Goal: Use online tool/utility: Utilize a website feature to perform a specific function

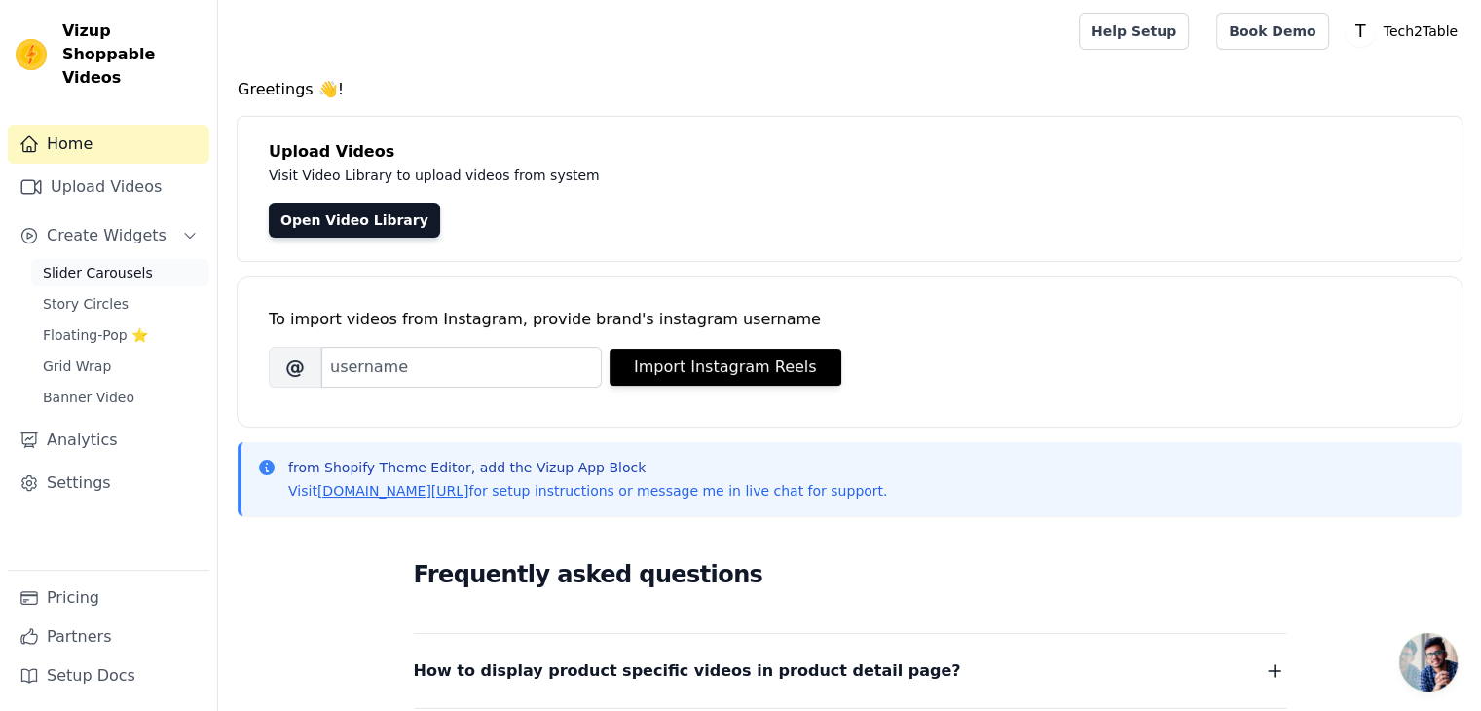
click at [122, 263] on span "Slider Carousels" at bounding box center [98, 272] width 110 height 19
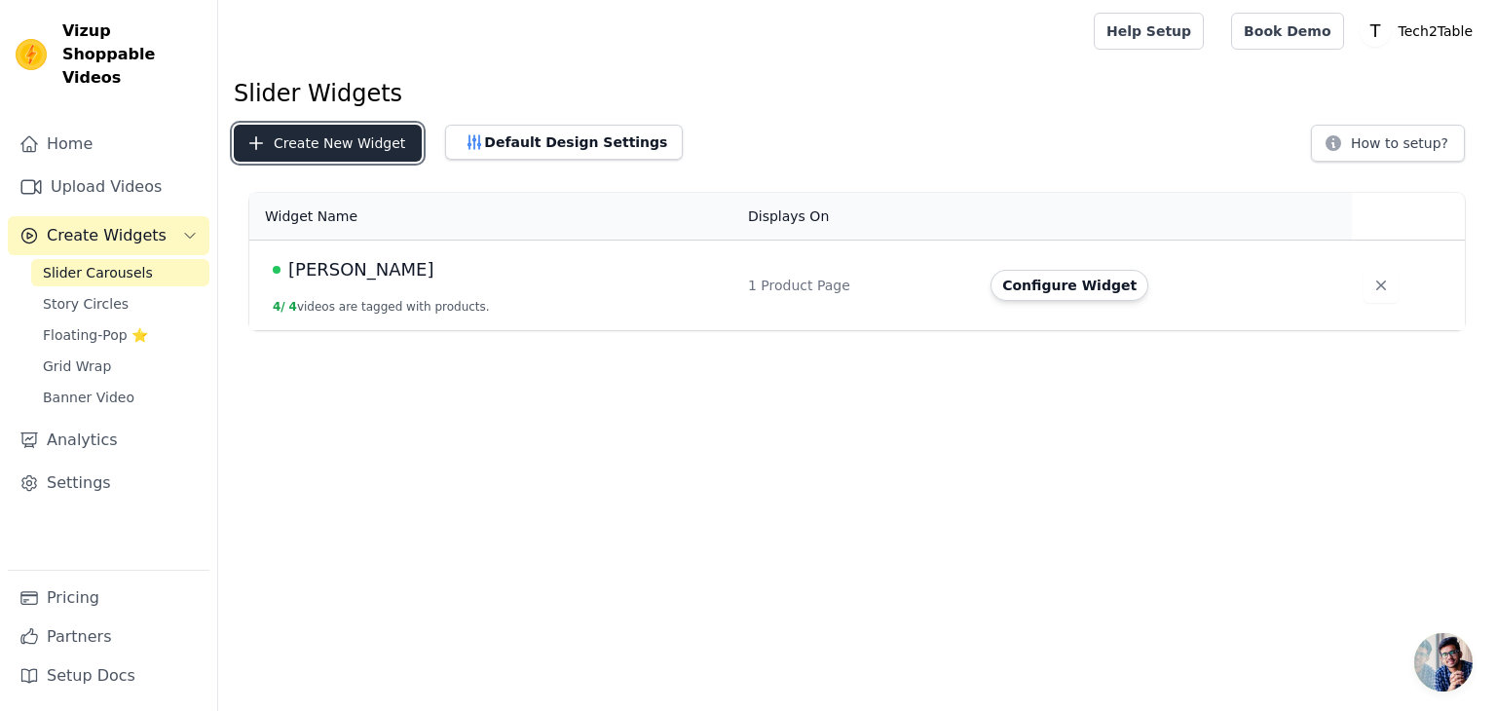
click at [329, 140] on button "Create New Widget" at bounding box center [328, 143] width 188 height 37
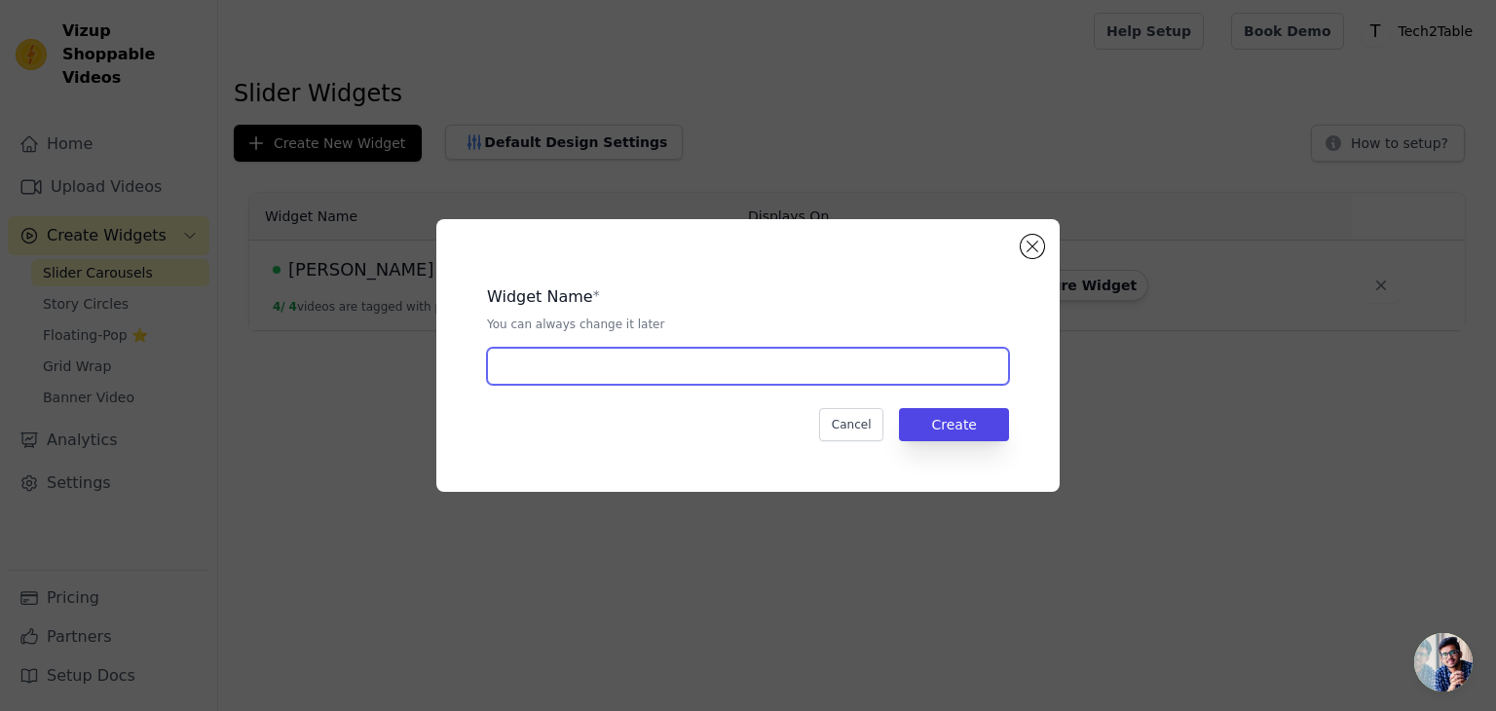
click at [600, 377] on input "text" at bounding box center [748, 366] width 522 height 37
type input "SELF MOP"
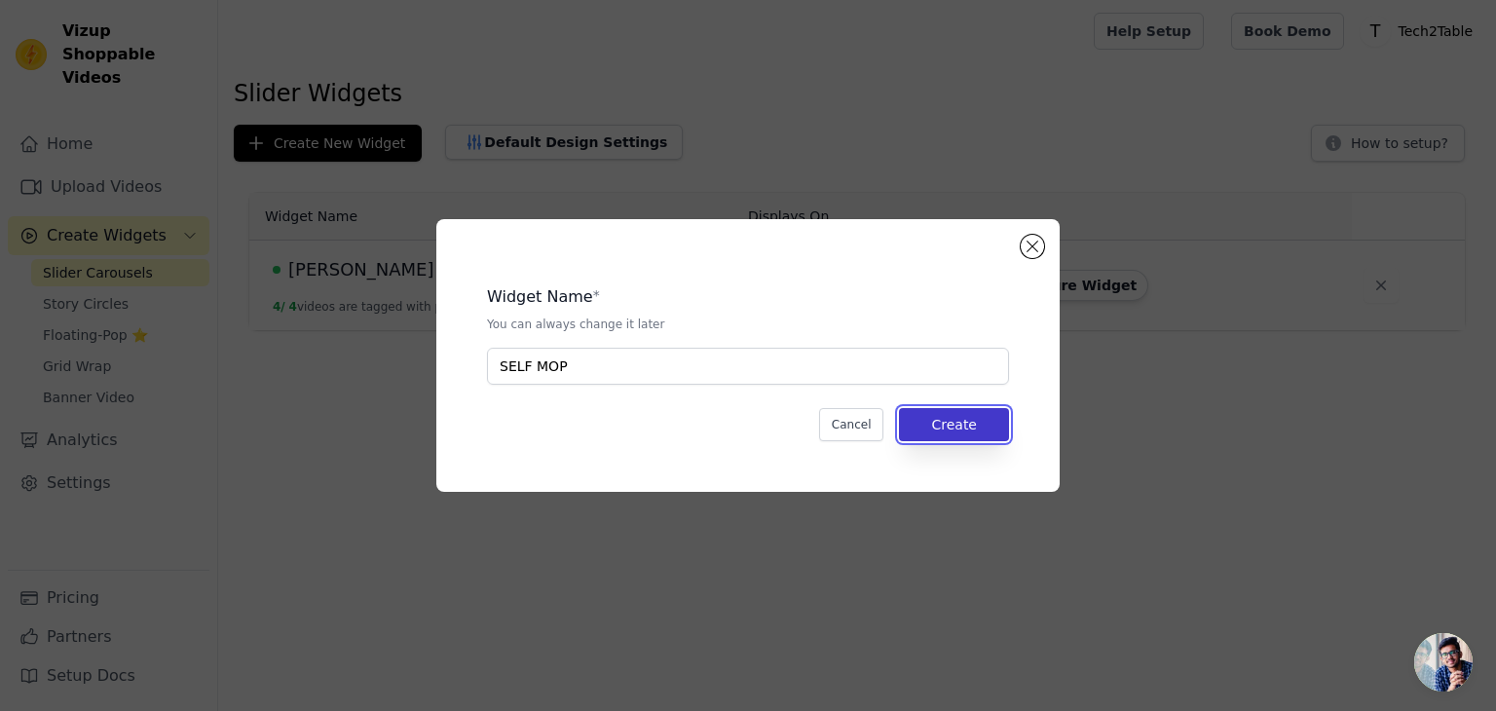
click at [946, 414] on button "Create" at bounding box center [954, 424] width 110 height 33
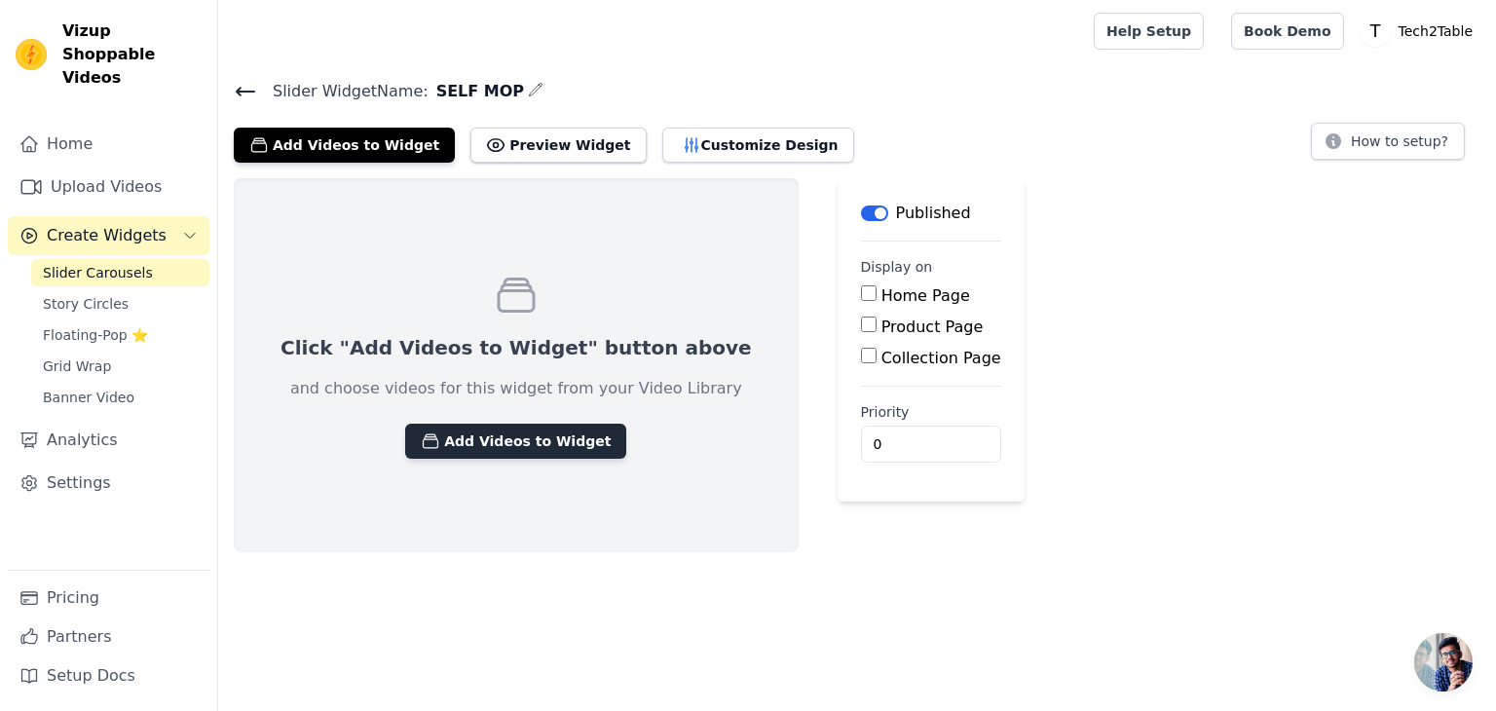
click at [499, 445] on button "Add Videos to Widget" at bounding box center [515, 441] width 221 height 35
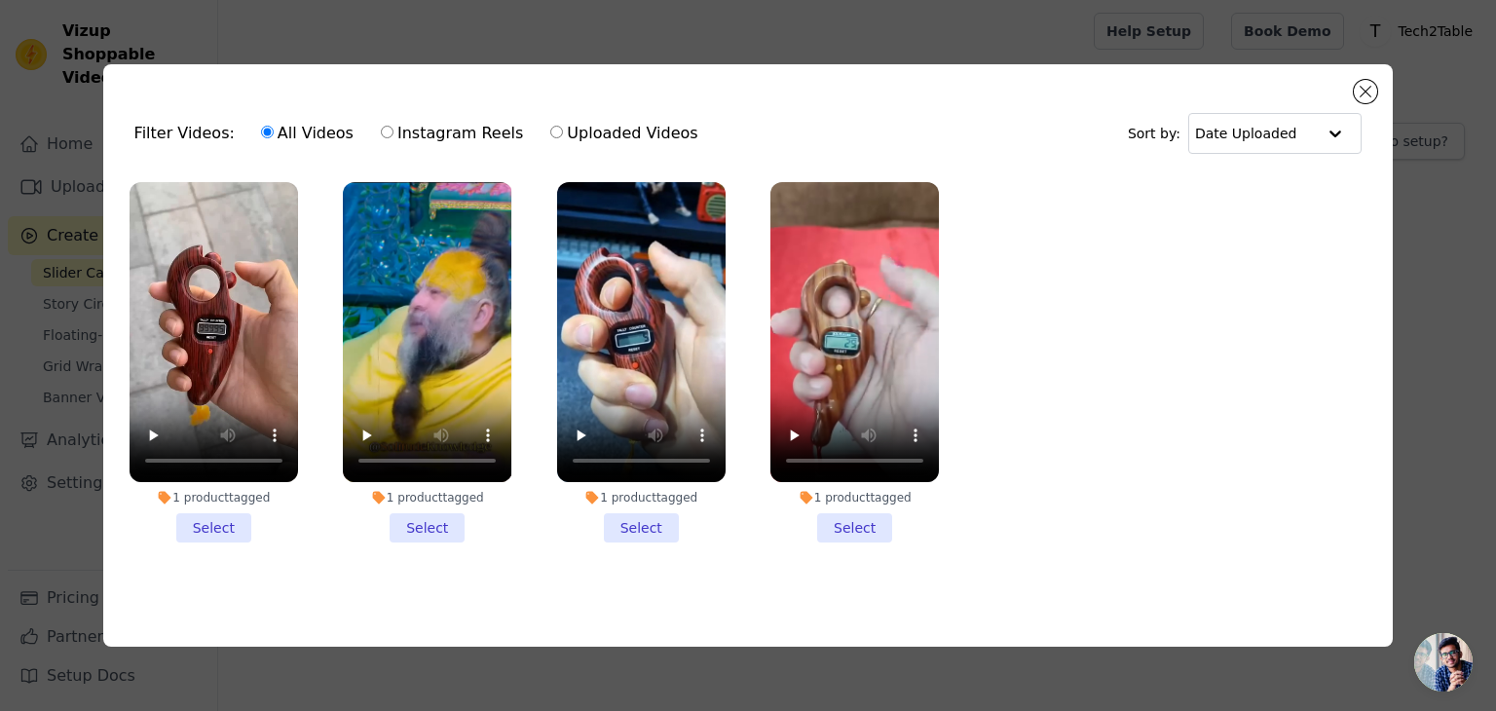
click at [401, 129] on label "Instagram Reels" at bounding box center [452, 133] width 144 height 25
click at [393, 129] on input "Instagram Reels" at bounding box center [387, 132] width 13 height 13
radio input "true"
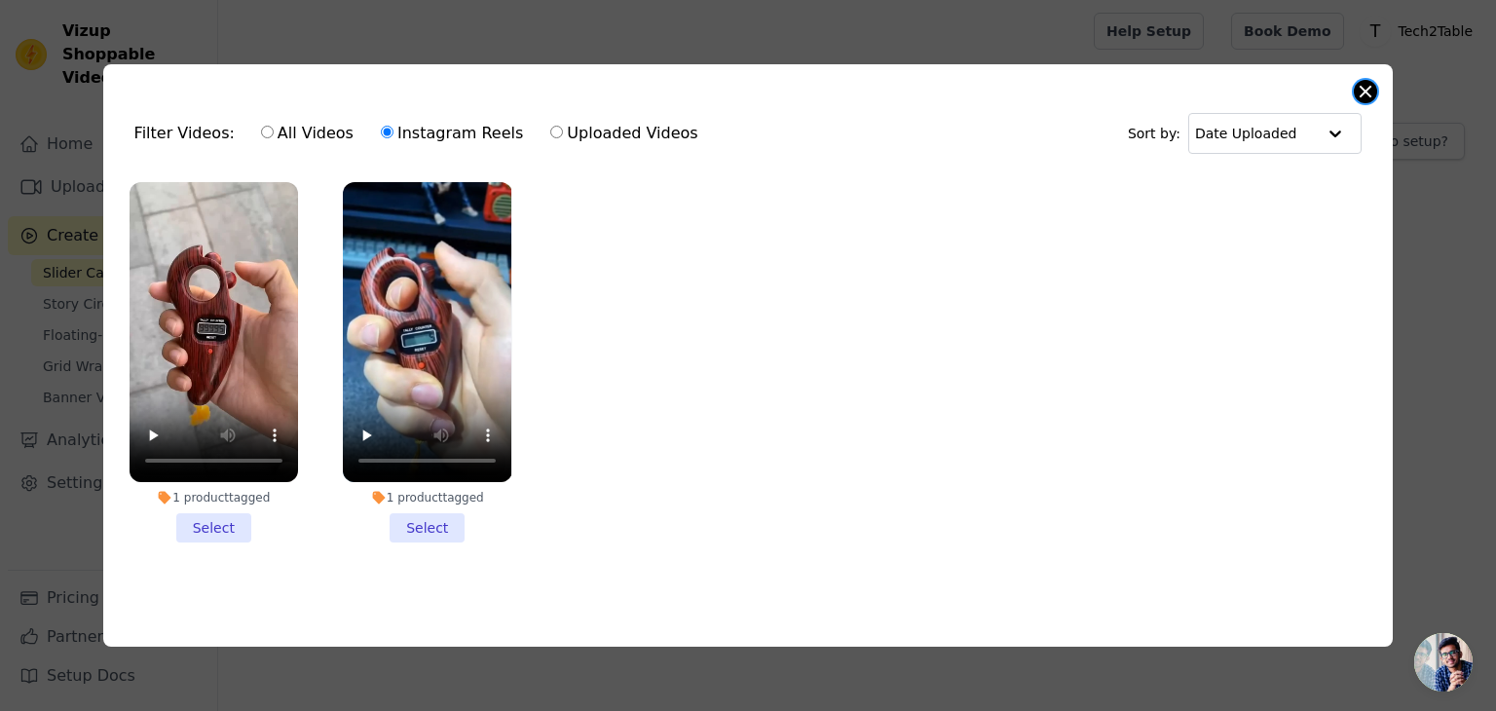
click at [1372, 84] on button "Close modal" at bounding box center [1365, 91] width 23 height 23
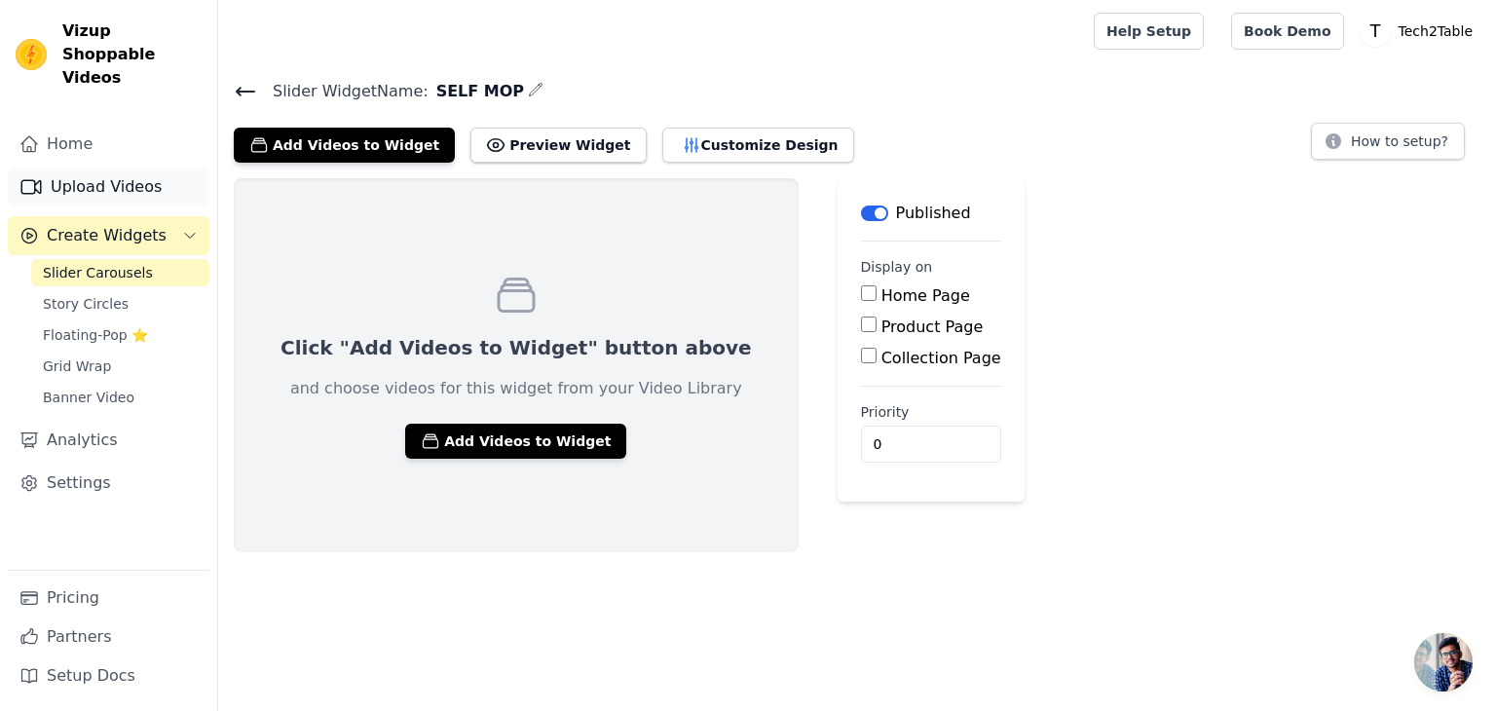
click at [101, 168] on link "Upload Videos" at bounding box center [109, 187] width 202 height 39
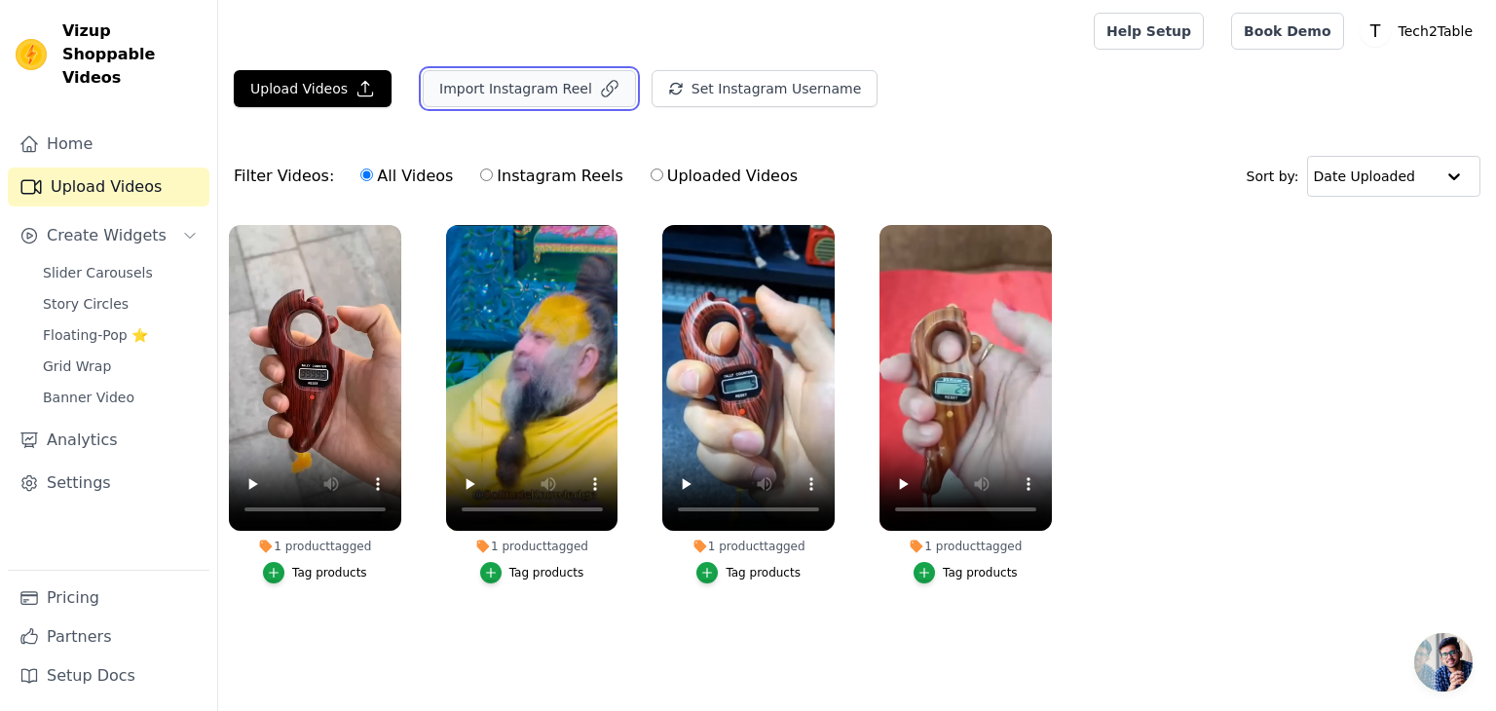
click at [511, 94] on button "Import Instagram Reel" at bounding box center [529, 88] width 213 height 37
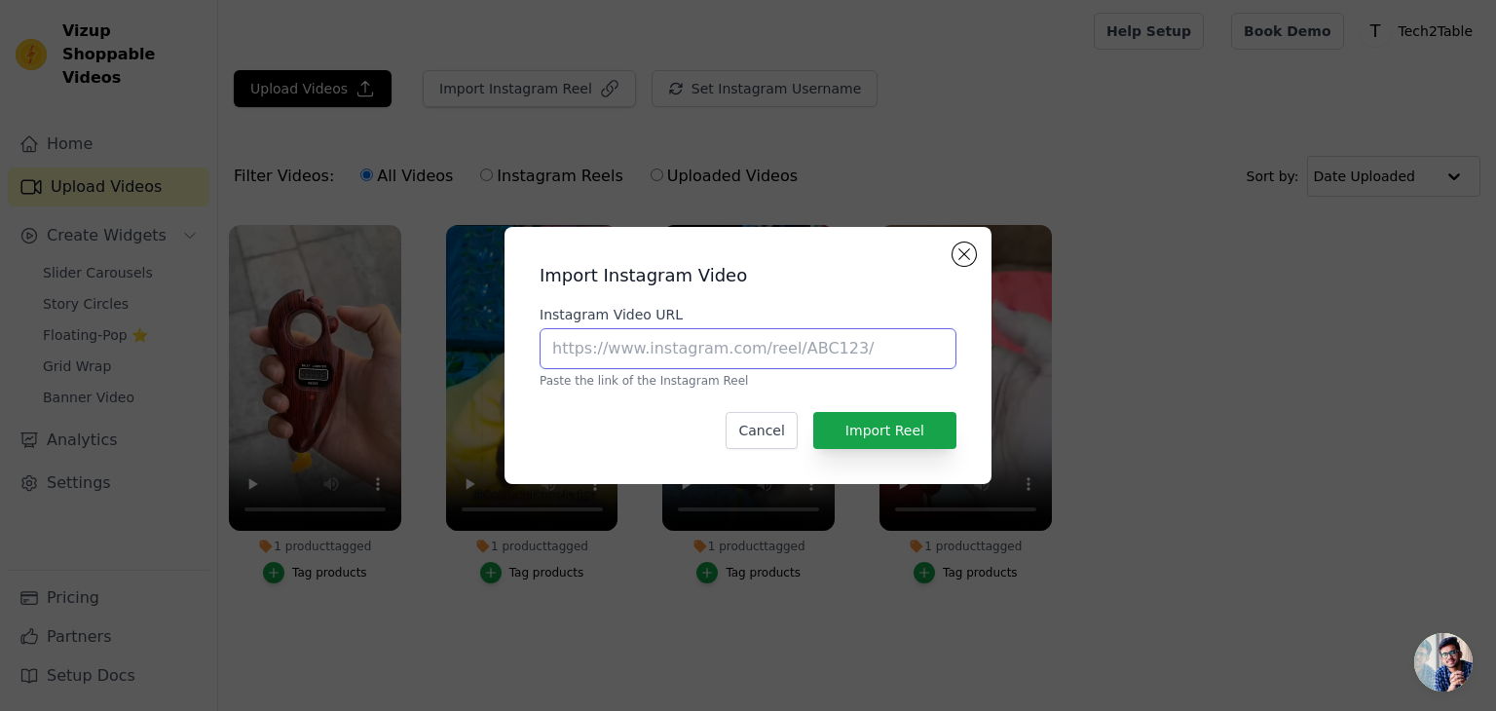
click at [576, 344] on input "Instagram Video URL" at bounding box center [748, 348] width 417 height 41
paste input "https://www.instagram.com/reel/DA76RTEuaxH/?utm_source=ig_web_copy_link&igsh=Mz…"
type input "https://www.instagram.com/reel/DA76RTEuaxH/?utm_source=ig_web_copy_link&igsh=Mz…"
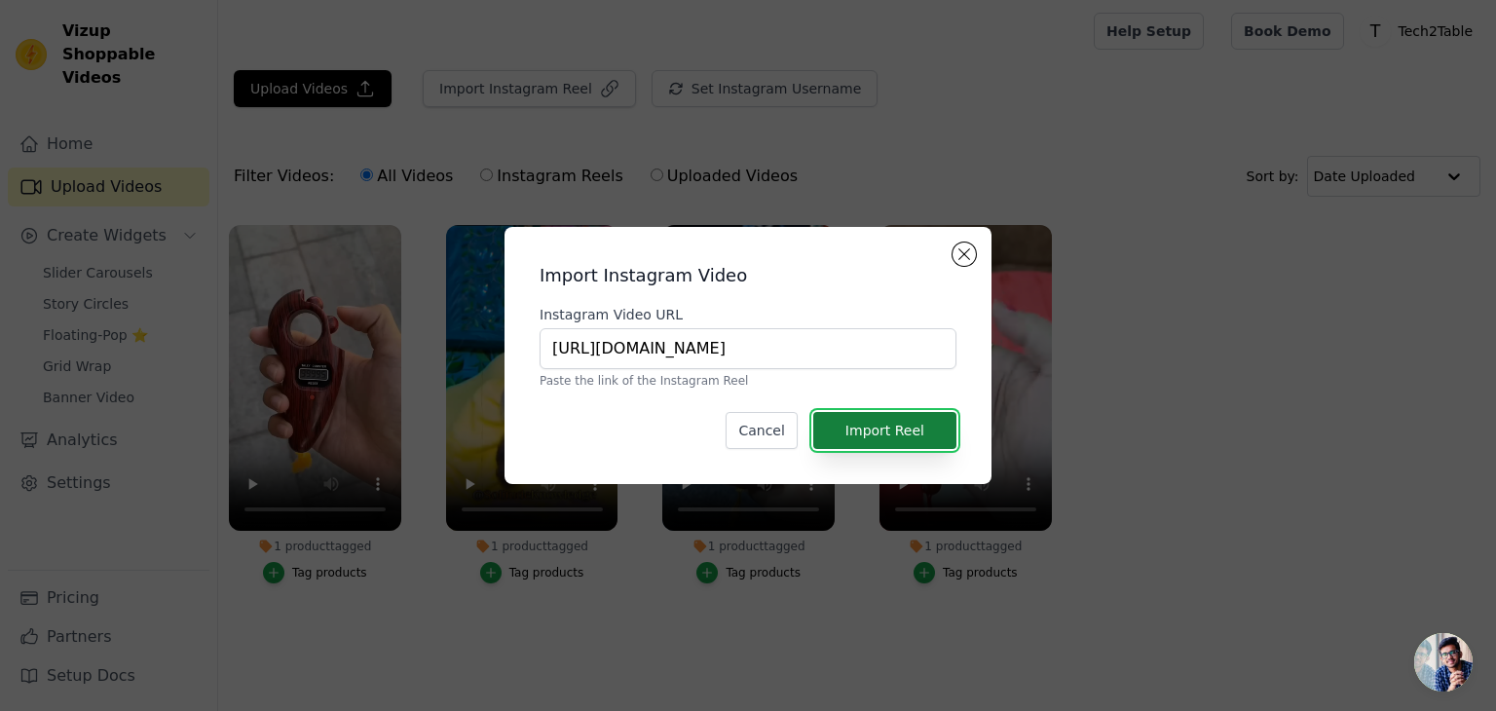
scroll to position [0, 0]
click at [839, 422] on button "Import Reel" at bounding box center [884, 430] width 143 height 37
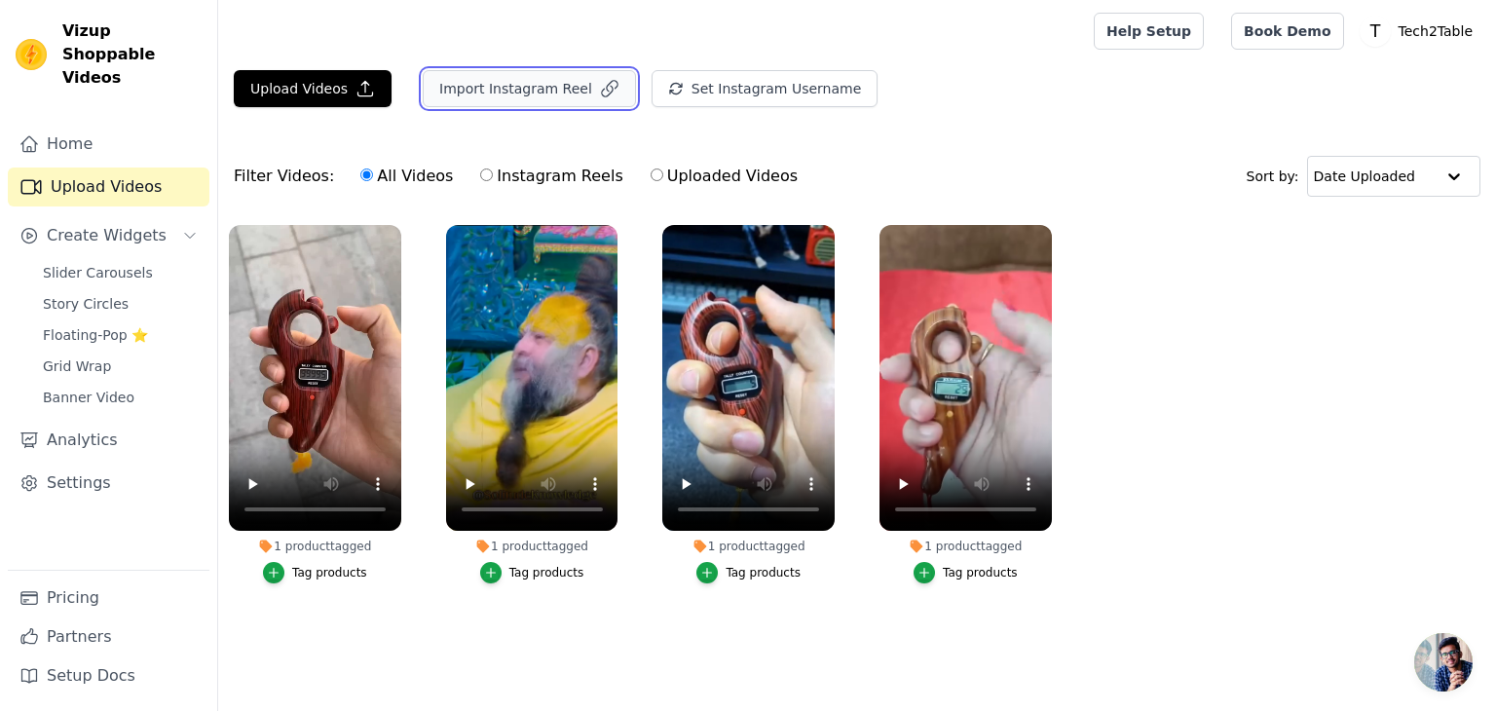
click at [509, 87] on button "Import Instagram Reel" at bounding box center [529, 88] width 213 height 37
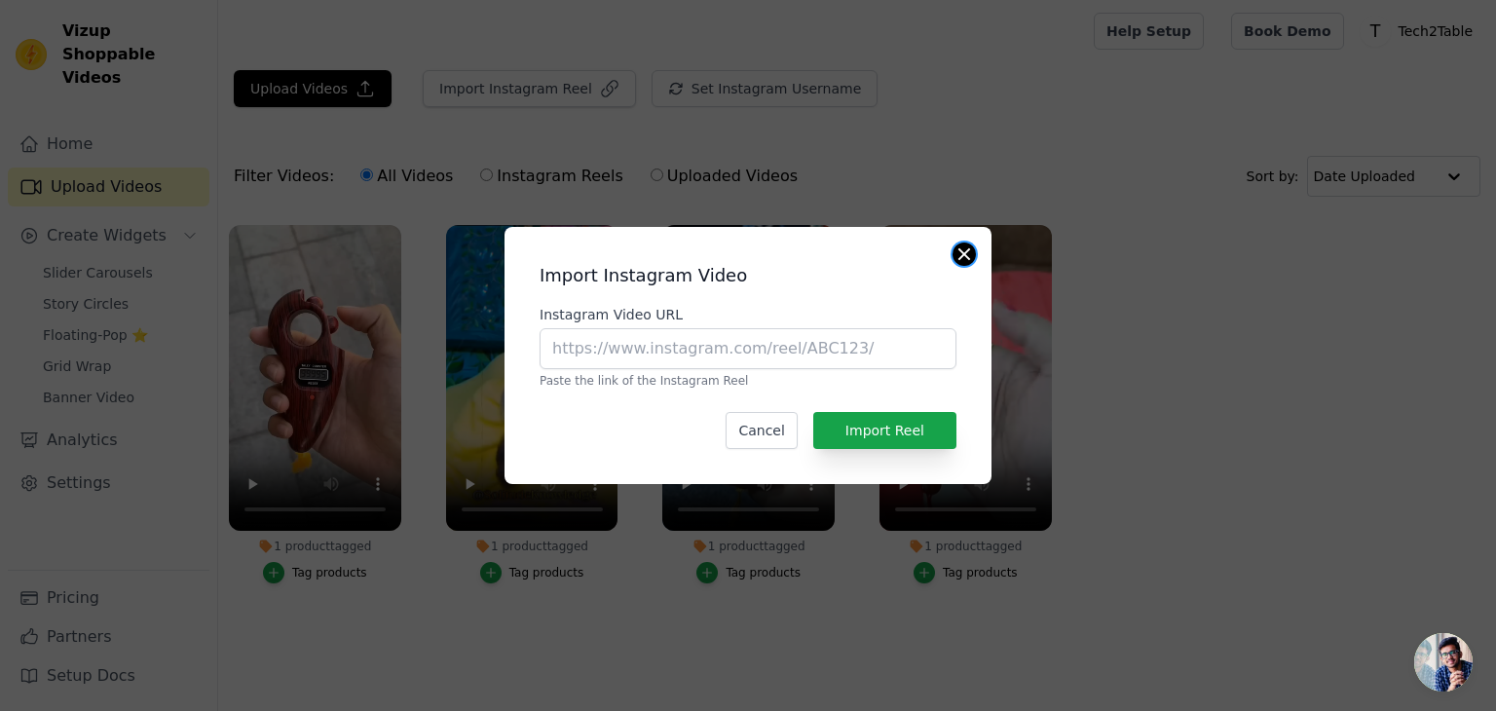
click at [970, 250] on button "Close modal" at bounding box center [964, 254] width 23 height 23
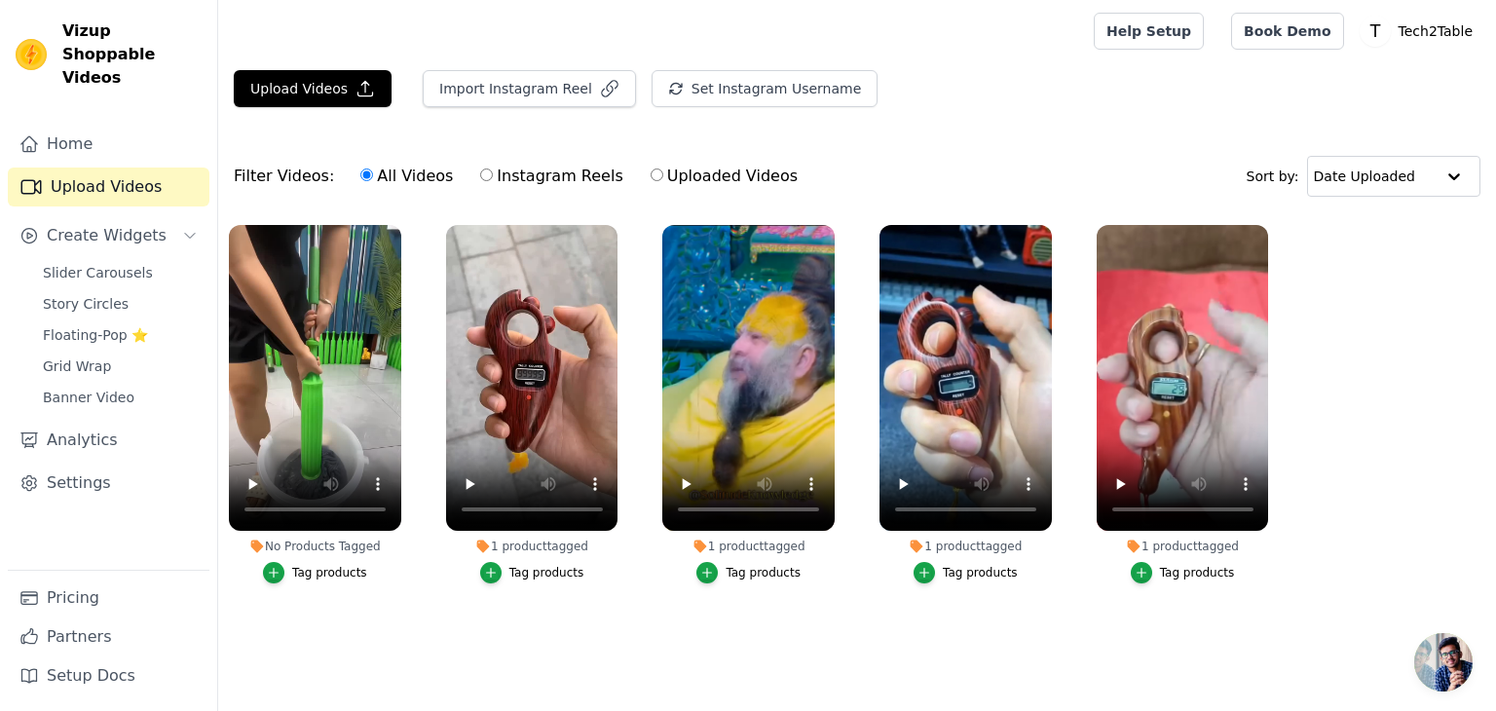
click at [505, 180] on label "Instagram Reels" at bounding box center [551, 176] width 144 height 25
click at [493, 180] on input "Instagram Reels" at bounding box center [486, 174] width 13 height 13
radio input "true"
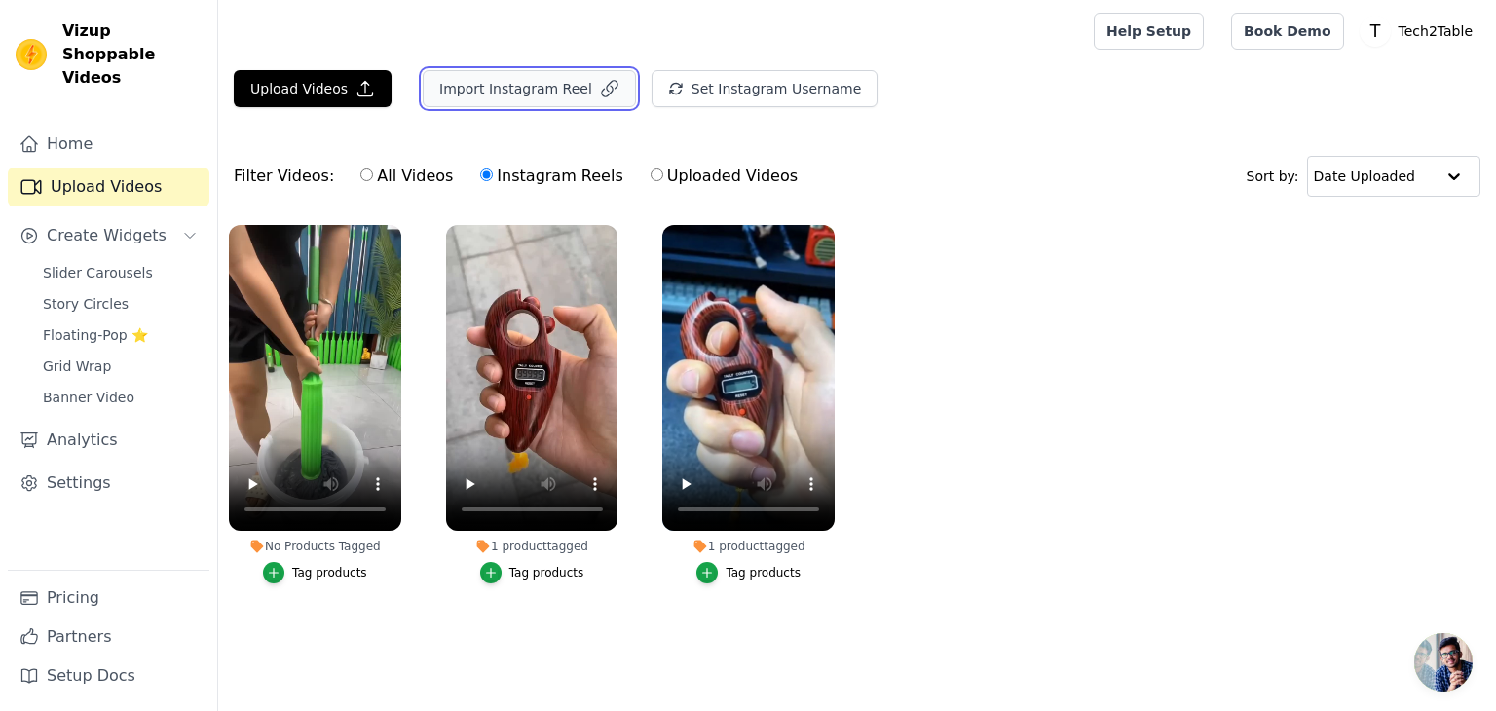
click at [536, 88] on button "Import Instagram Reel" at bounding box center [529, 88] width 213 height 37
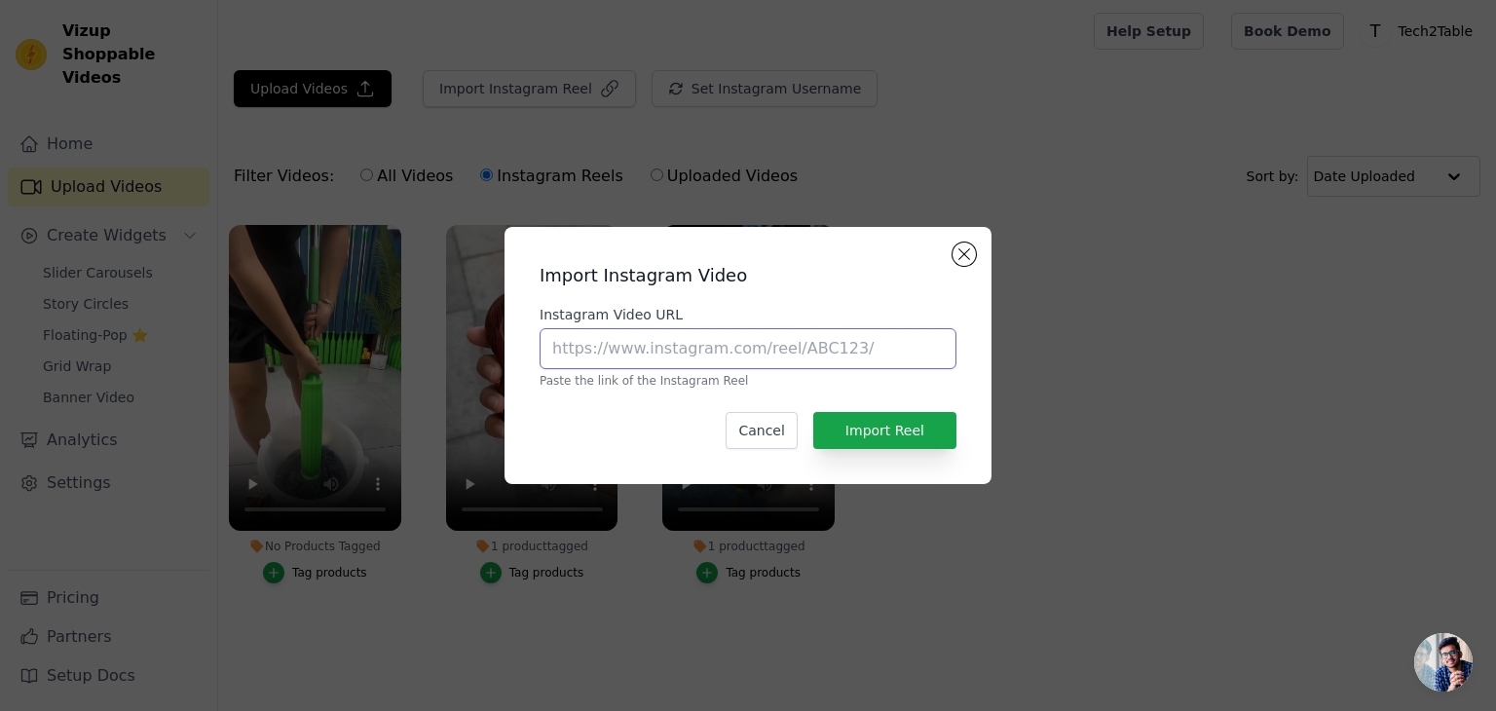
click at [684, 349] on input "Instagram Video URL" at bounding box center [748, 348] width 417 height 41
paste input "https://www.instagram.com/reel/DOedRbfAmaM/?utm_source=ig_web_copy_link&igsh=Mz…"
type input "https://www.instagram.com/reel/DOedRbfAmaM/?utm_source=ig_web_copy_link&igsh=Mz…"
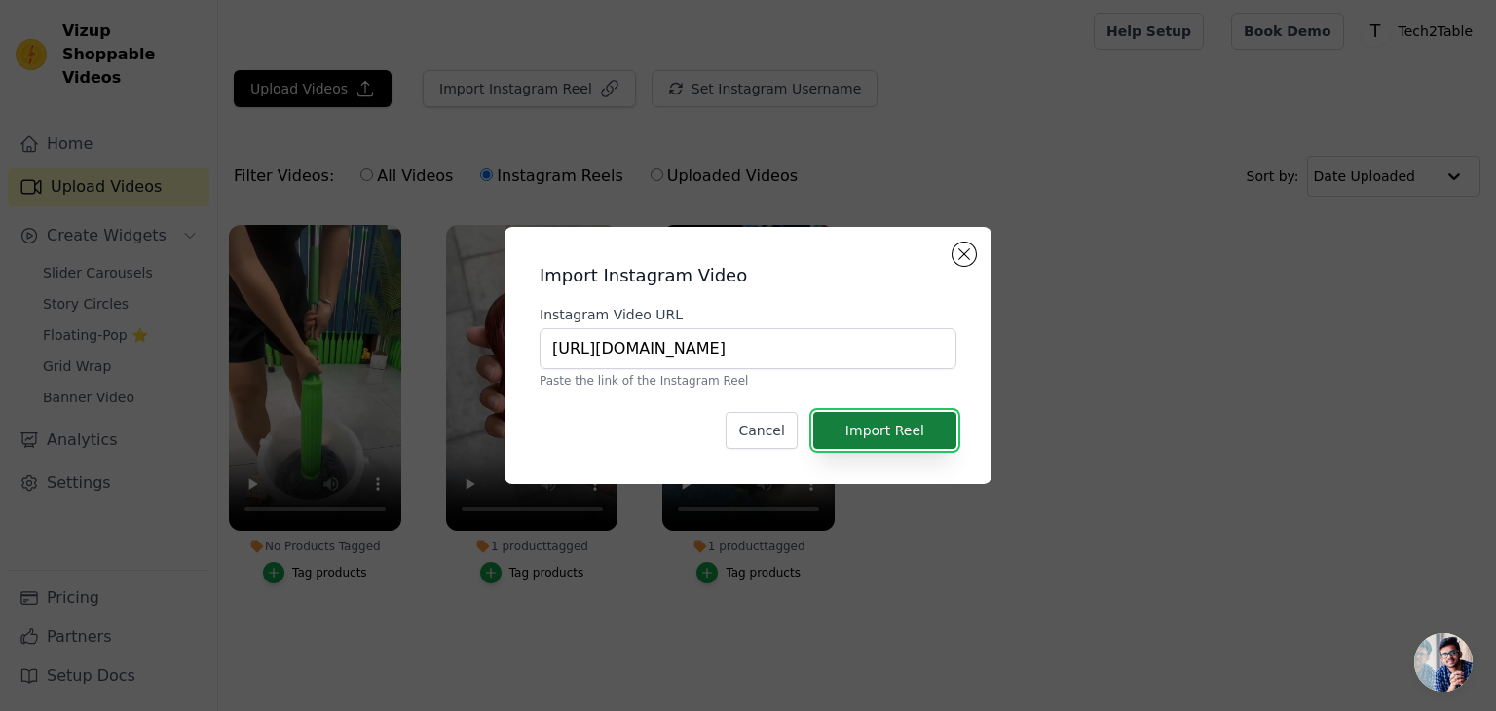
scroll to position [0, 0]
click at [876, 422] on button "Import Reel" at bounding box center [884, 430] width 143 height 37
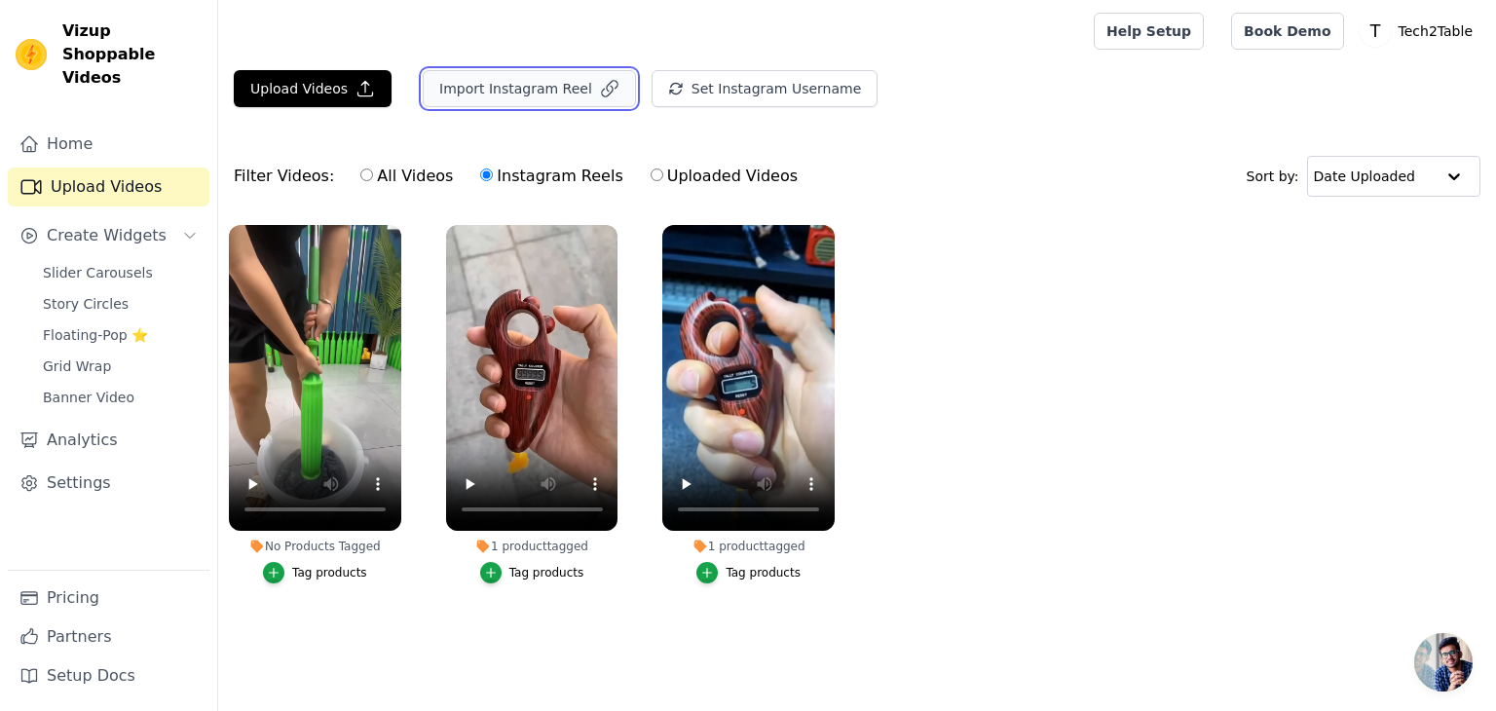
click at [555, 80] on button "Import Instagram Reel" at bounding box center [529, 88] width 213 height 37
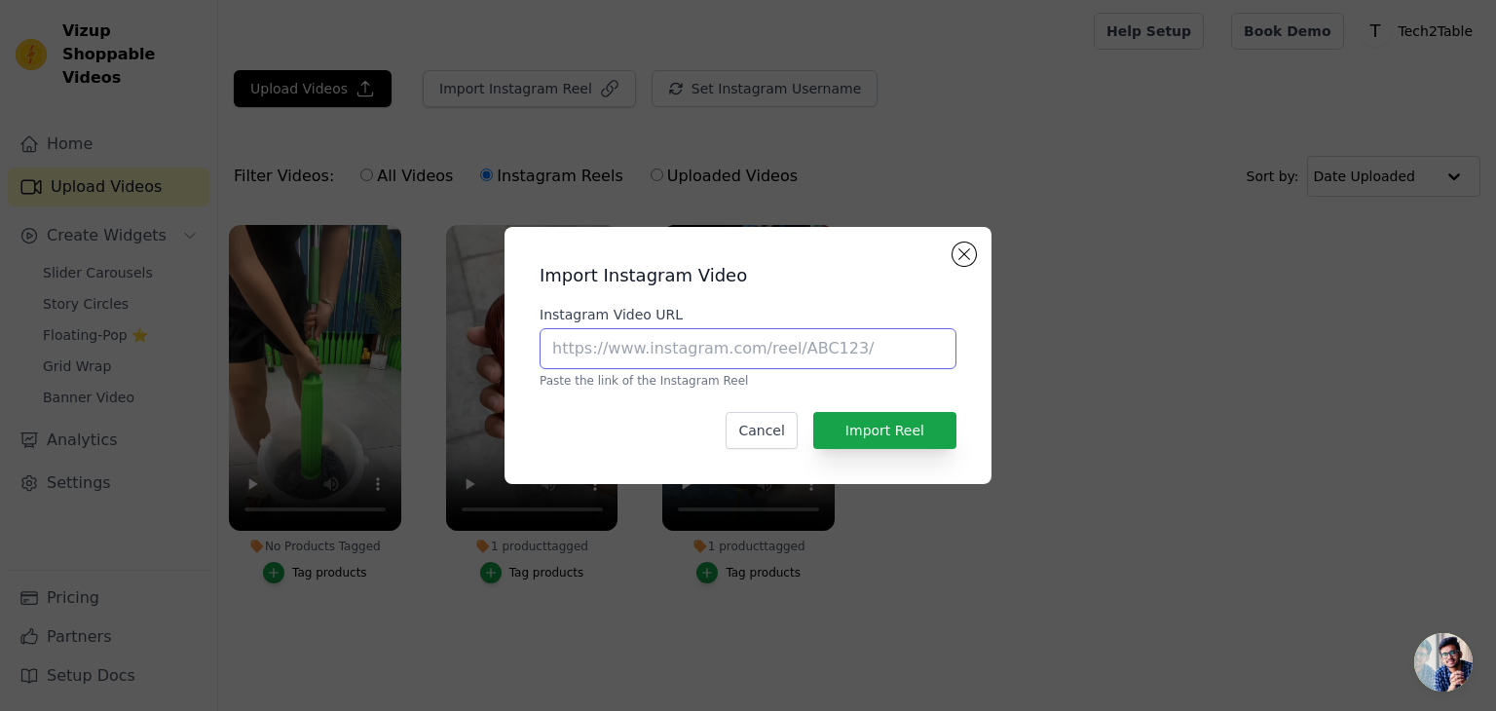
click at [655, 352] on input "Instagram Video URL" at bounding box center [748, 348] width 417 height 41
paste input "https://www.instagram.com/reel/DCyvZWbSKAJ/?utm_source=ig_web_copy_link&igsh=Mz…"
type input "https://www.instagram.com/reel/DCyvZWbSKAJ/?utm_source=ig_web_copy_link&igsh=Mz…"
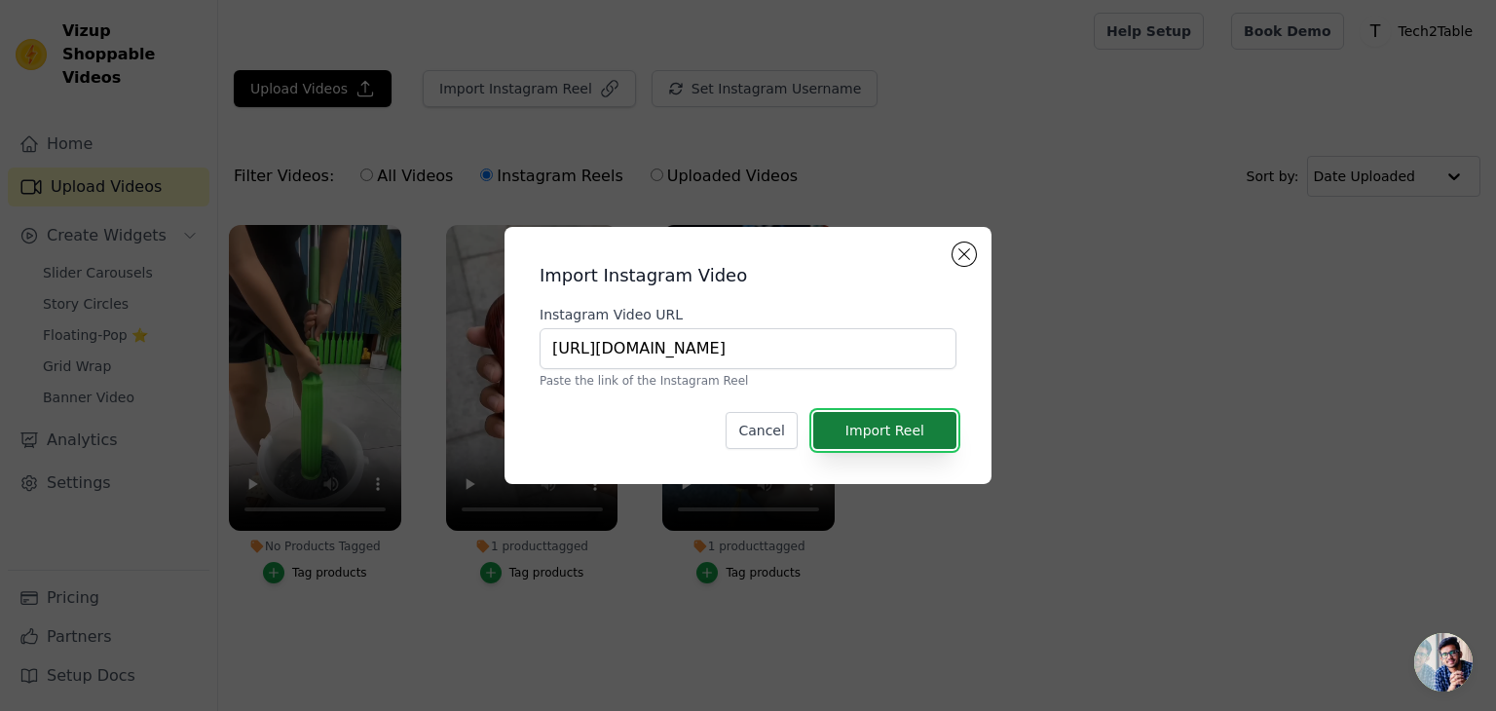
scroll to position [0, 0]
click at [899, 433] on button "Import Reel" at bounding box center [884, 430] width 143 height 37
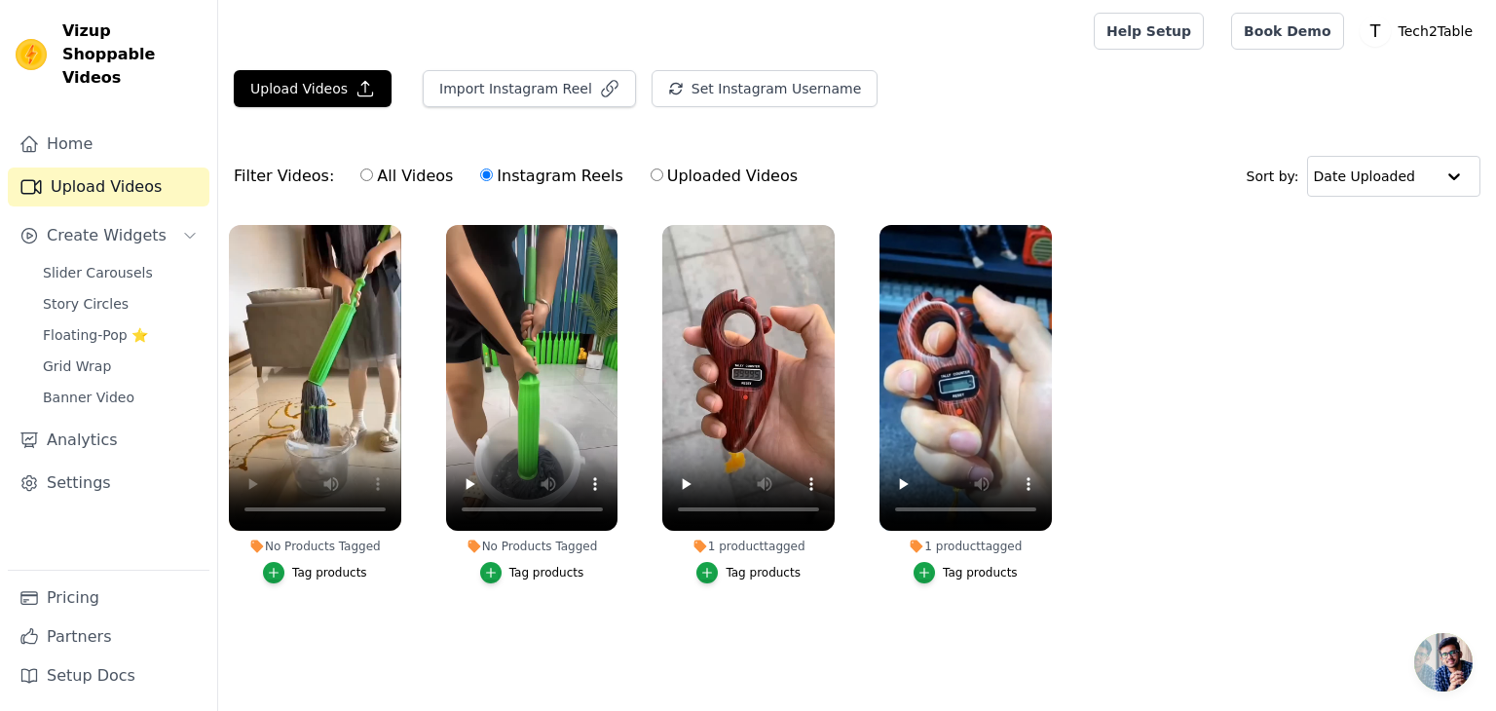
click at [310, 549] on div "No Products Tagged" at bounding box center [315, 547] width 172 height 16
click at [589, 75] on button "Import Instagram Reel" at bounding box center [529, 88] width 213 height 37
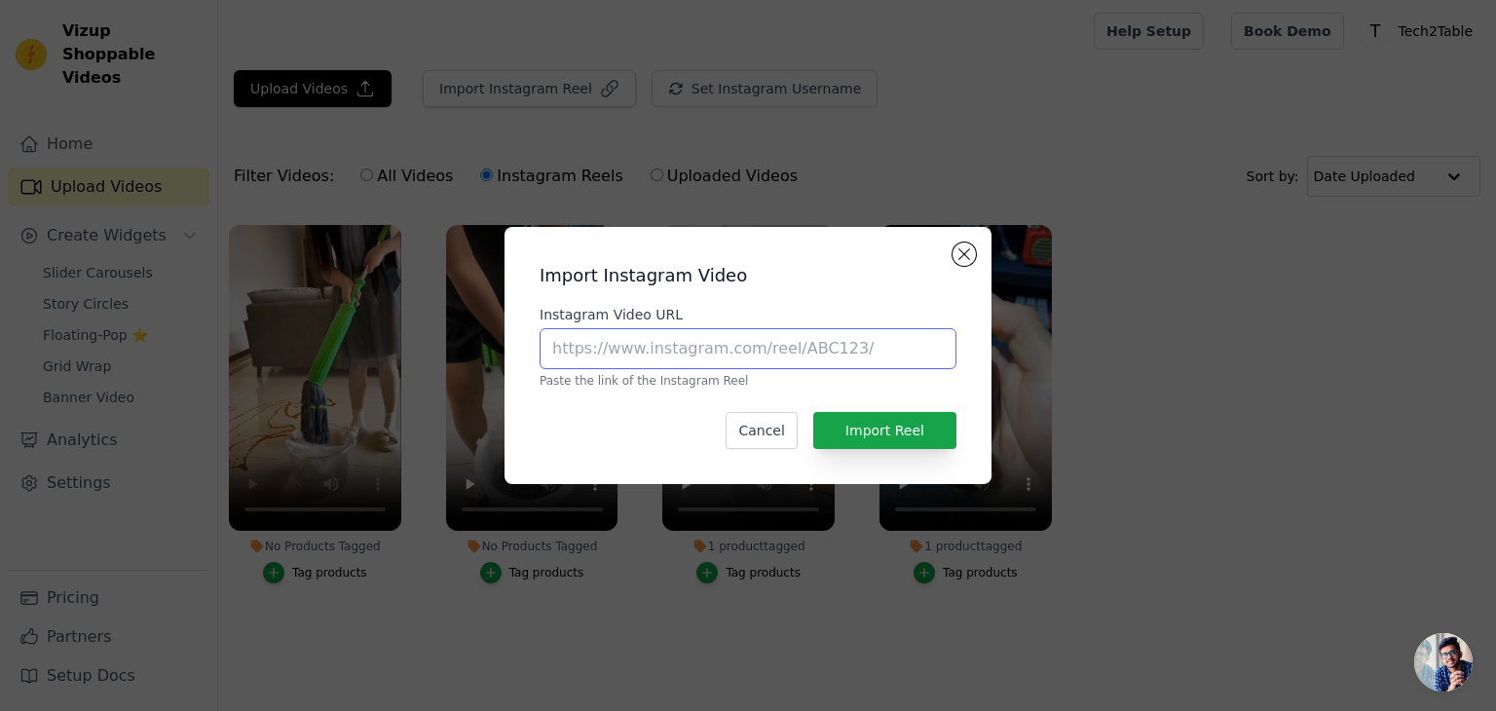
click at [579, 346] on input "Instagram Video URL" at bounding box center [748, 348] width 417 height 41
paste input "https://www.instagram.com/reel/DLrQDNbJcdy/?utm_source=ig_web_copy_link&igsh=Mz…"
type input "https://www.instagram.com/reel/DLrQDNbJcdy/?utm_source=ig_web_copy_link&igsh=Mz…"
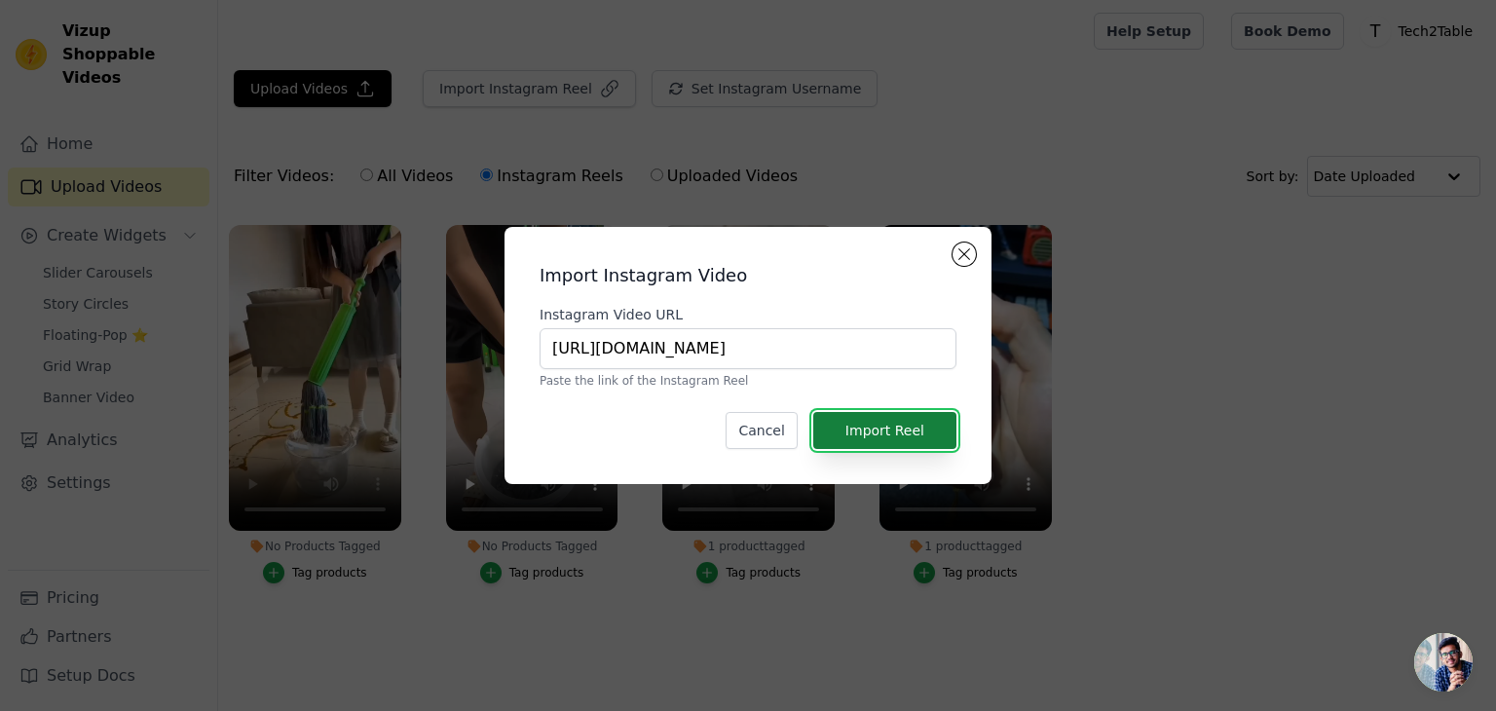
scroll to position [0, 0]
click at [861, 426] on button "Import Reel" at bounding box center [884, 430] width 143 height 37
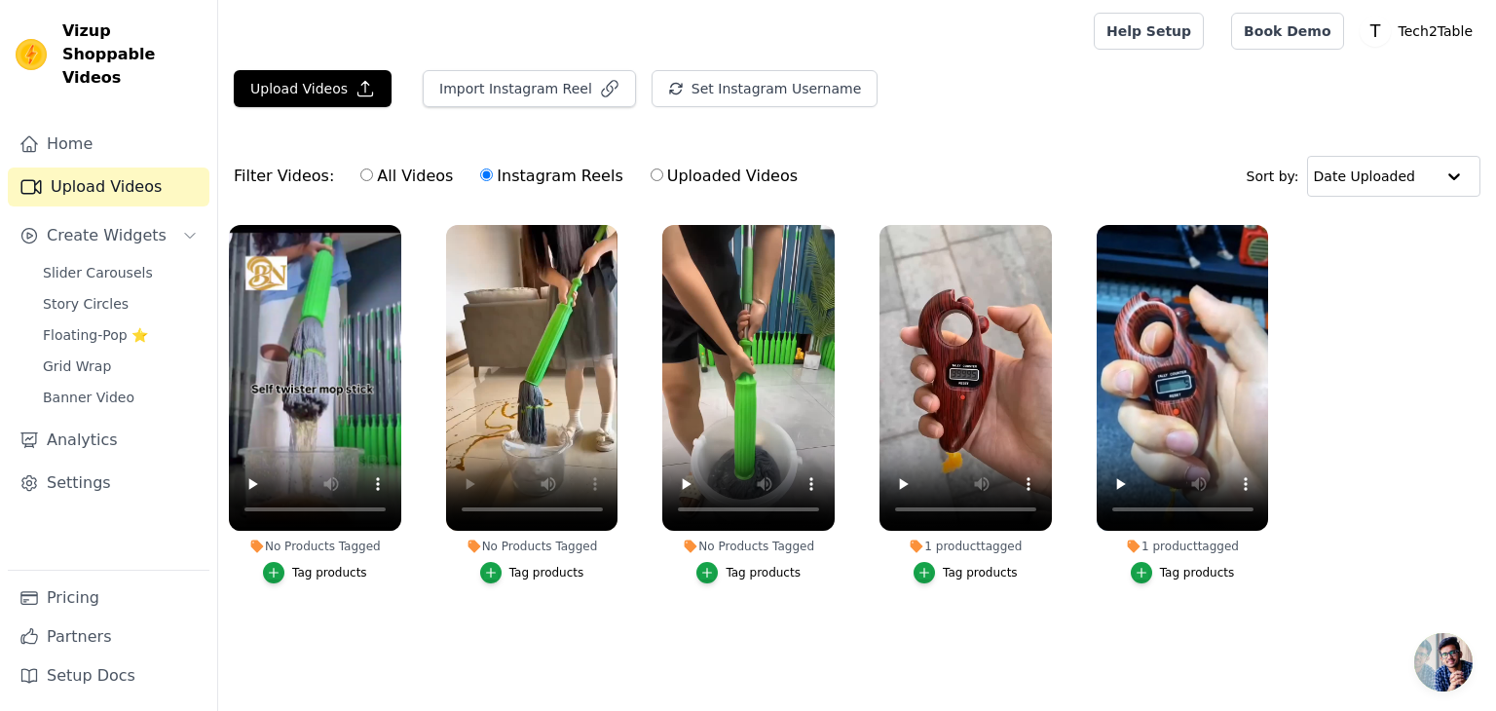
click at [707, 543] on div "No Products Tagged" at bounding box center [748, 547] width 172 height 16
click at [703, 570] on div "button" at bounding box center [706, 572] width 21 height 21
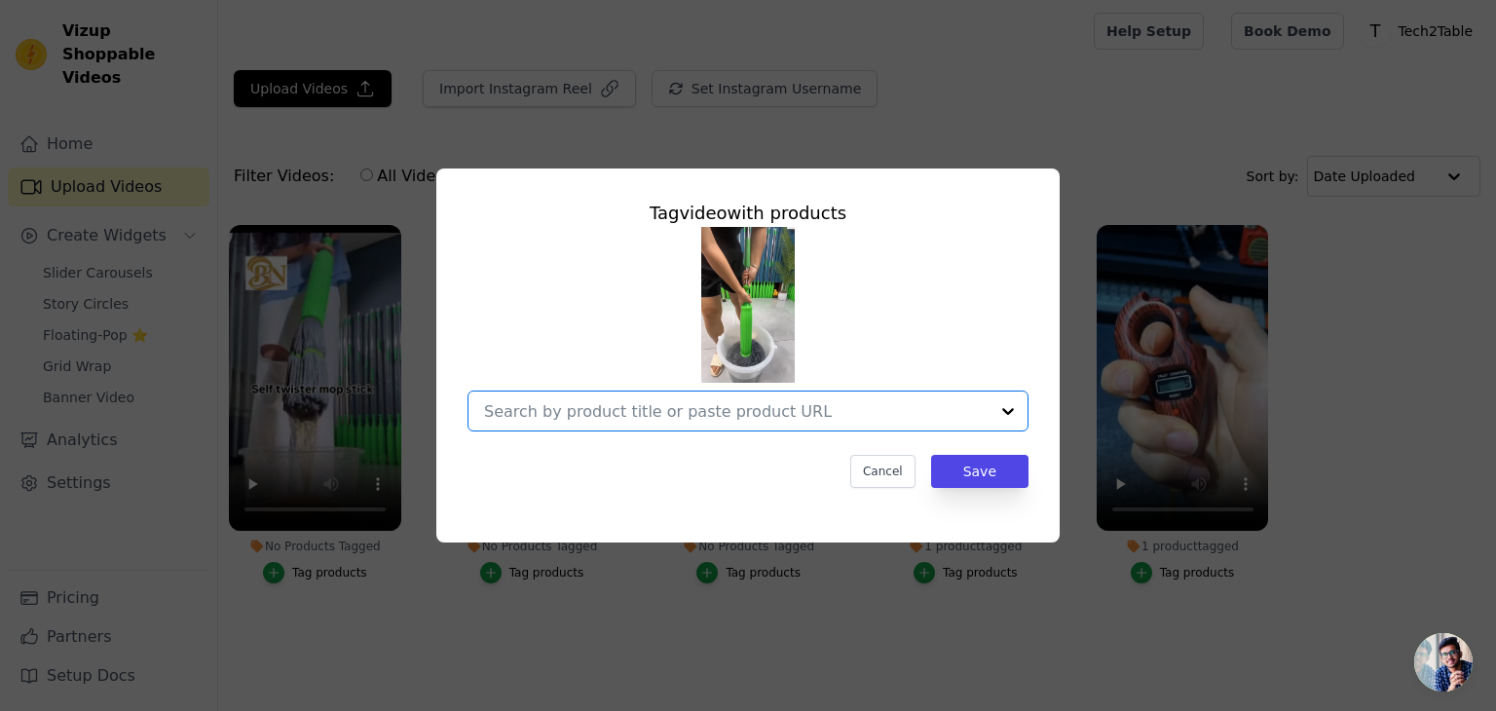
click at [830, 419] on input "No Products Tagged Tag video with products Option undefined, selected. Select i…" at bounding box center [736, 411] width 505 height 19
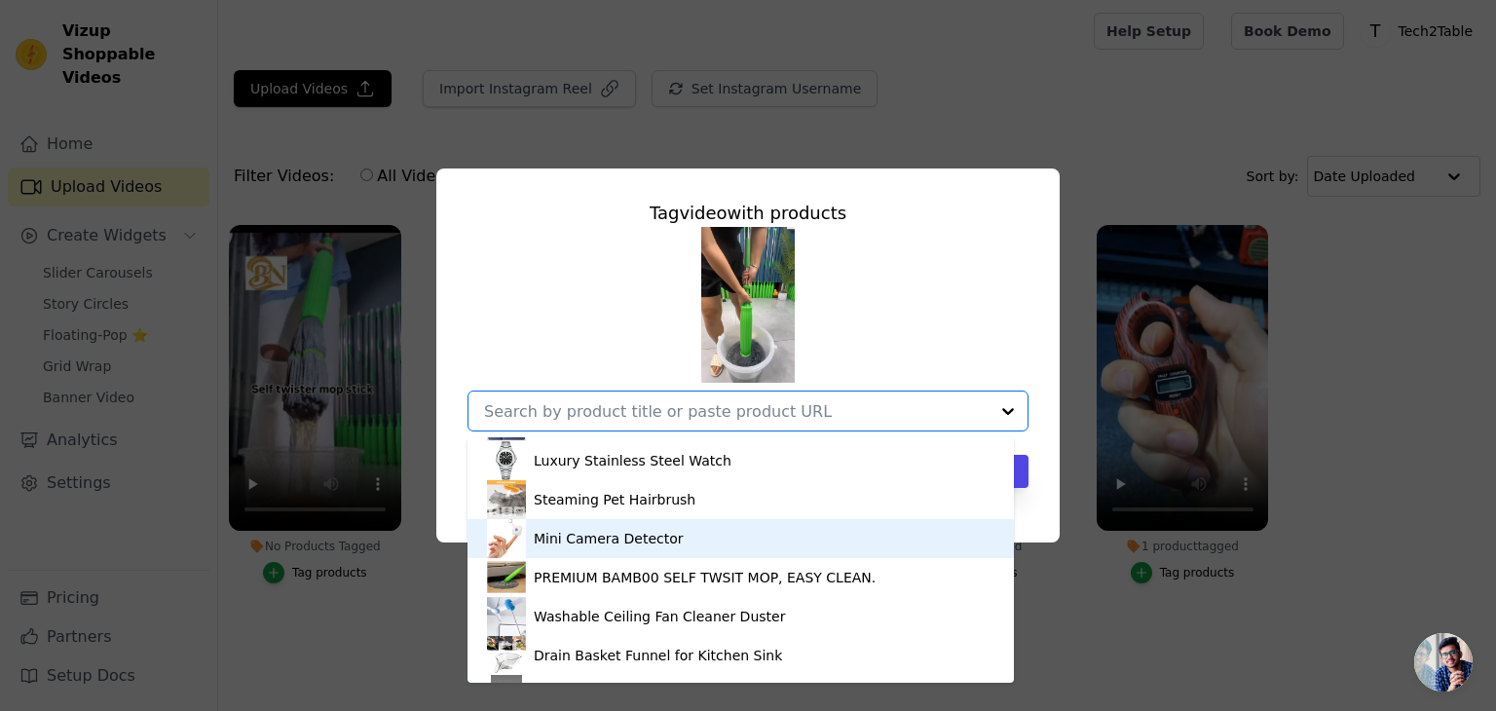
scroll to position [78, 0]
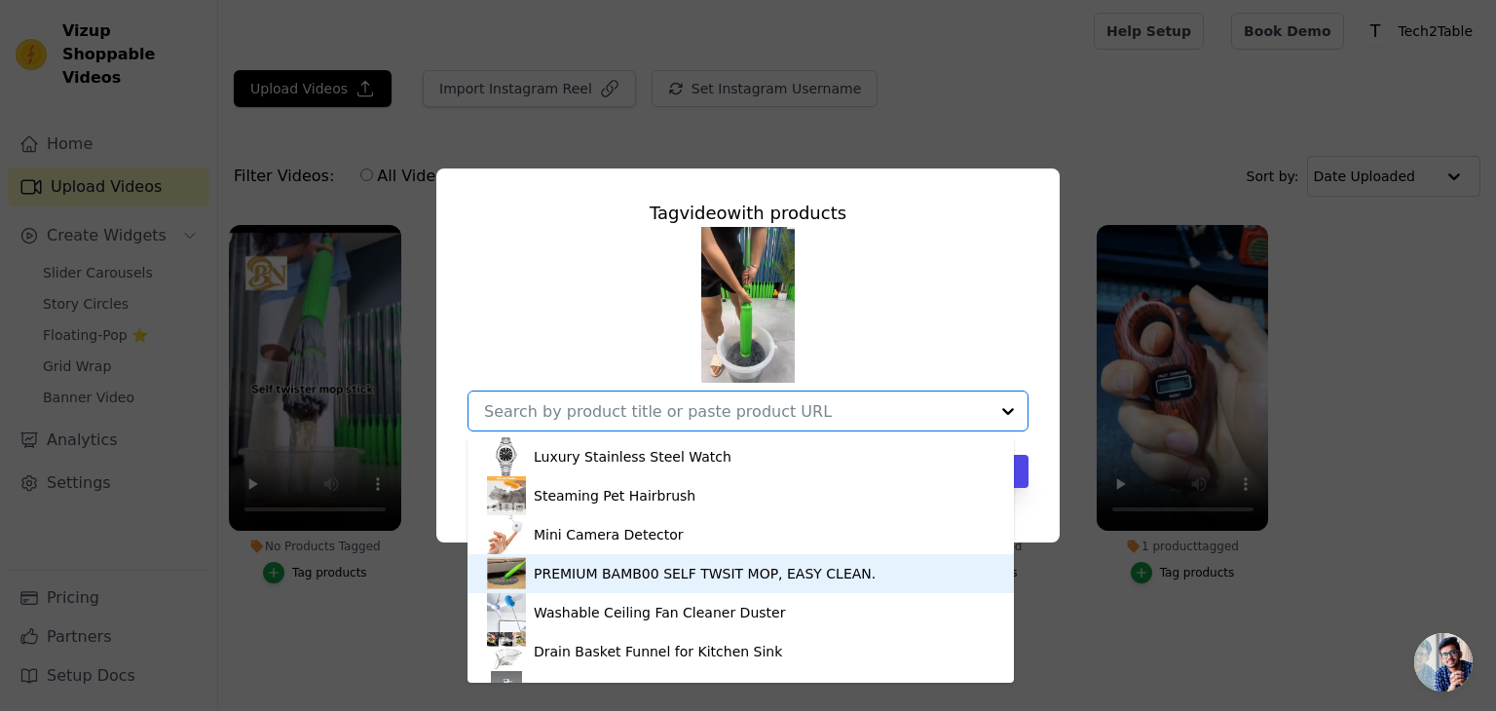
click at [696, 558] on div "PREMIUM BAMB00 SELF TWSIT MOP, EASY CLEAN." at bounding box center [740, 573] width 507 height 39
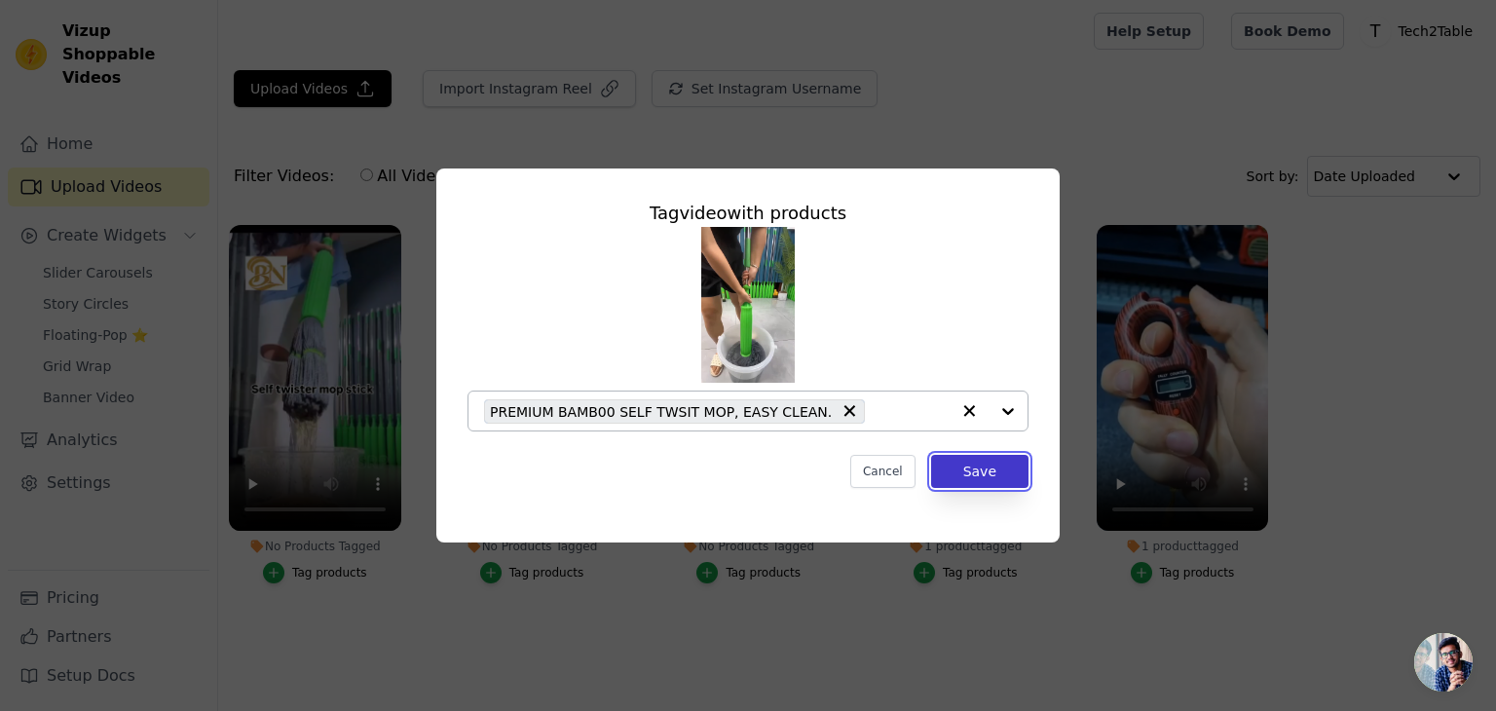
click at [947, 461] on button "Save" at bounding box center [979, 471] width 97 height 33
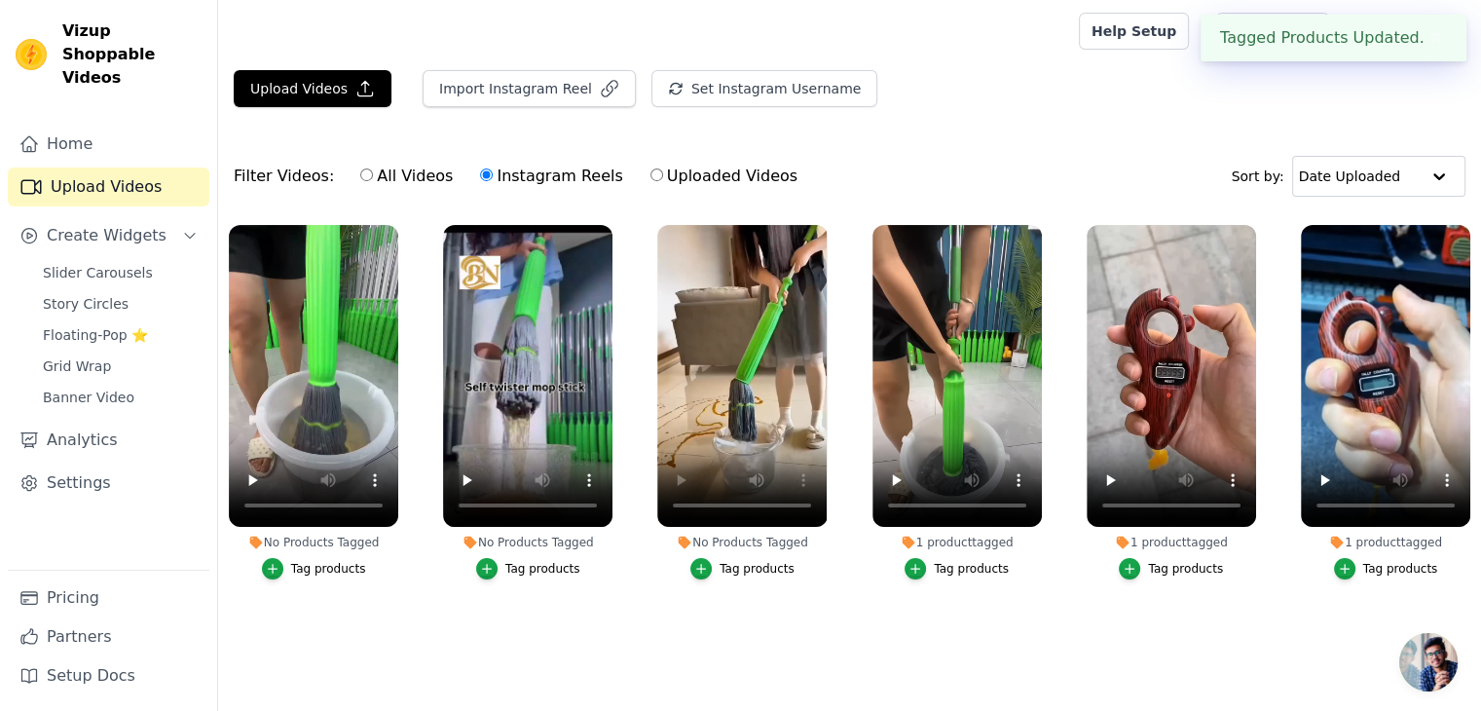
click at [731, 563] on div "Tag products" at bounding box center [757, 569] width 75 height 16
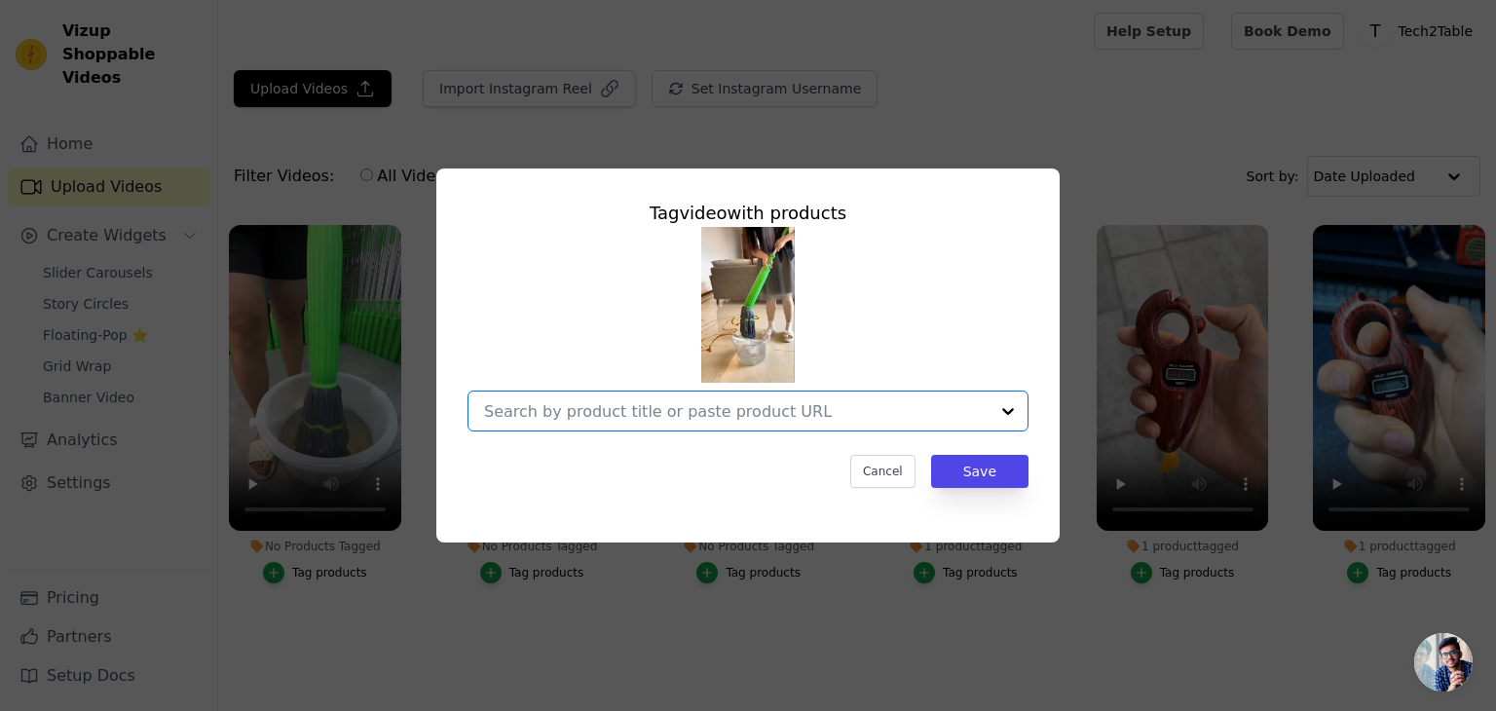
click at [761, 405] on input "No Products Tagged Tag video with products Option undefined, selected. Select i…" at bounding box center [736, 411] width 505 height 19
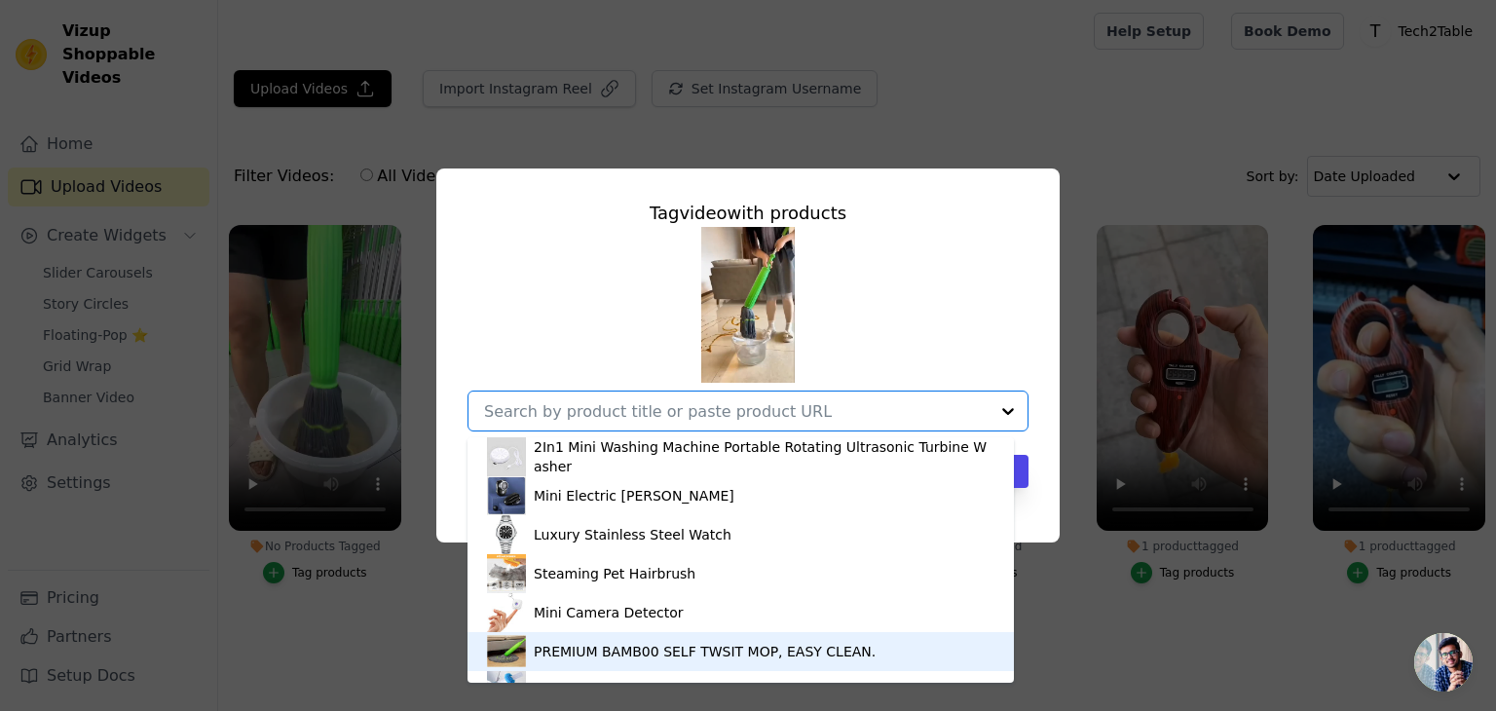
click at [635, 648] on div "PREMIUM BAMB00 SELF TWSIT MOP, EASY CLEAN." at bounding box center [705, 651] width 342 height 19
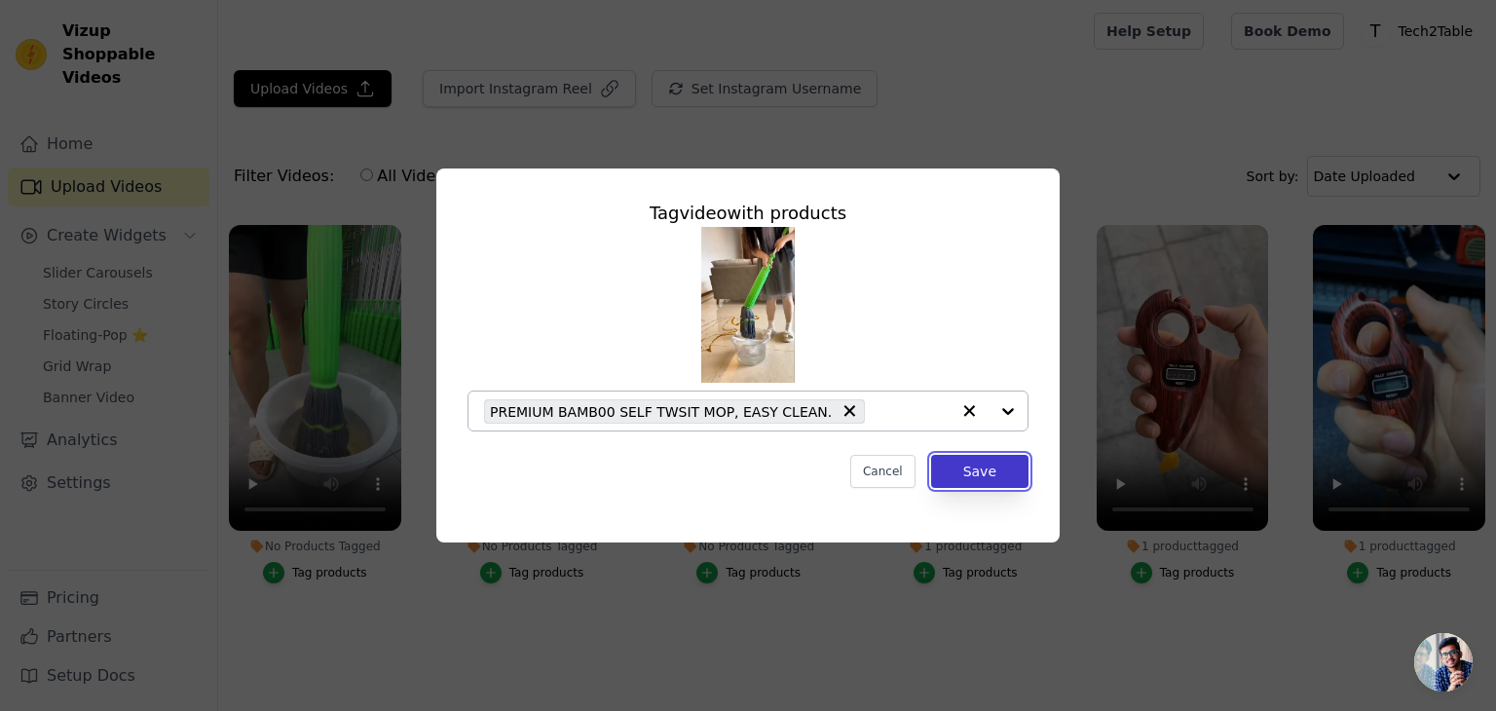
click at [1015, 476] on button "Save" at bounding box center [979, 471] width 97 height 33
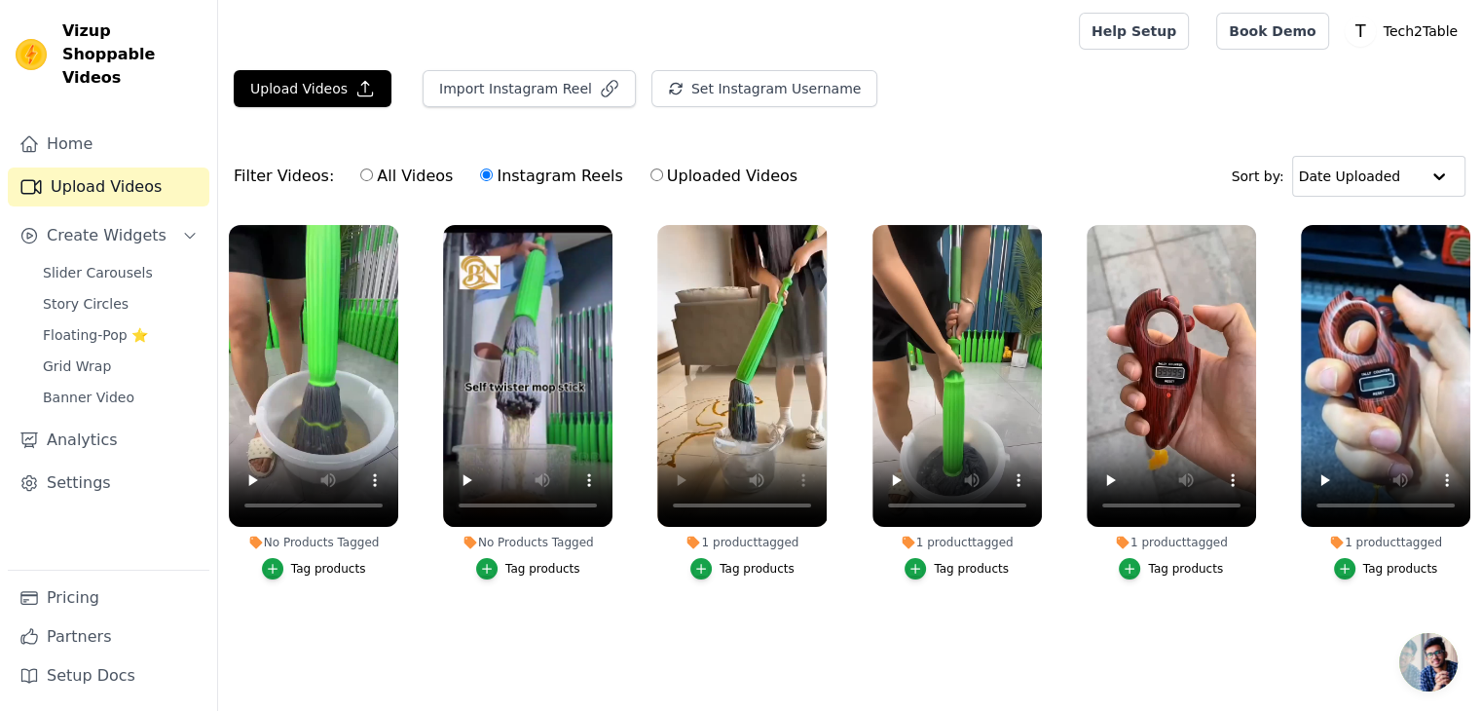
click at [541, 570] on div "Tag products" at bounding box center [542, 569] width 75 height 16
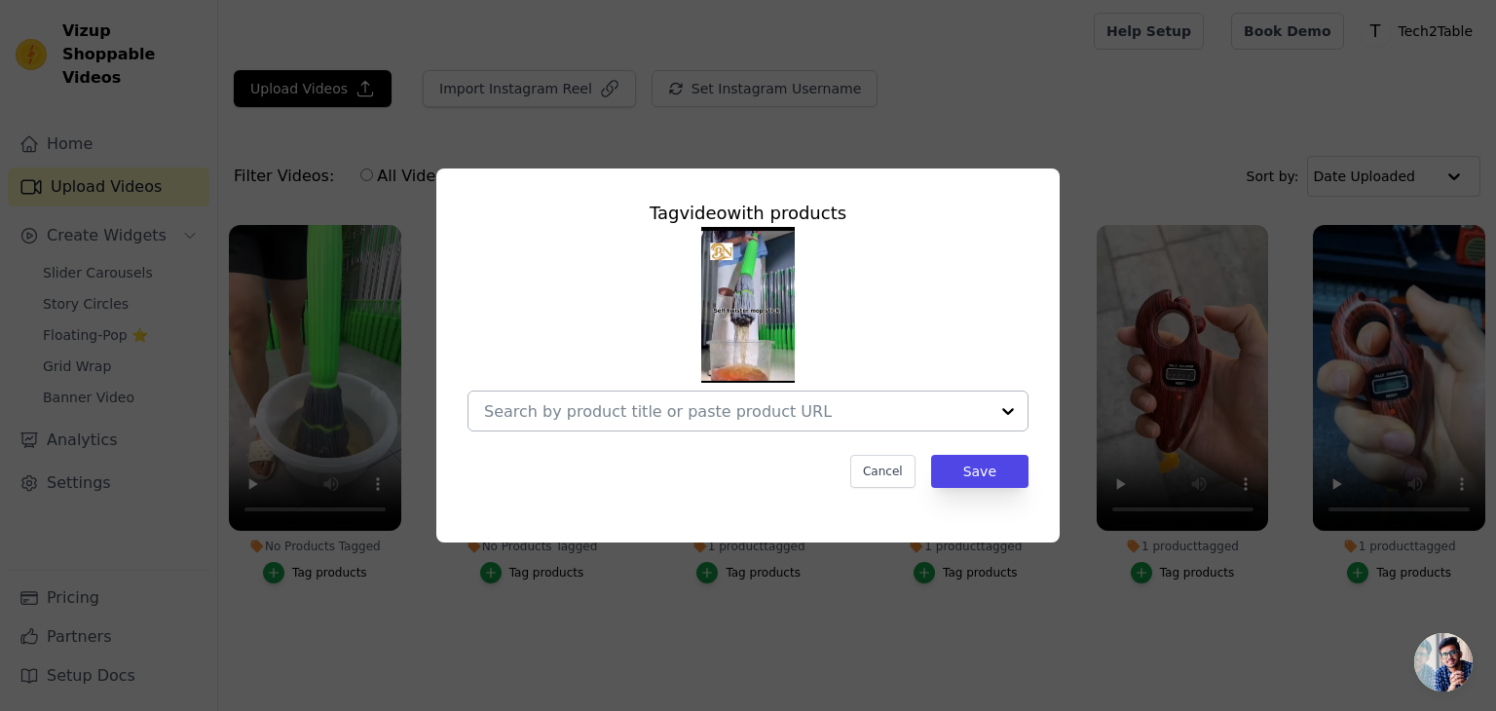
click at [631, 422] on div at bounding box center [736, 411] width 505 height 39
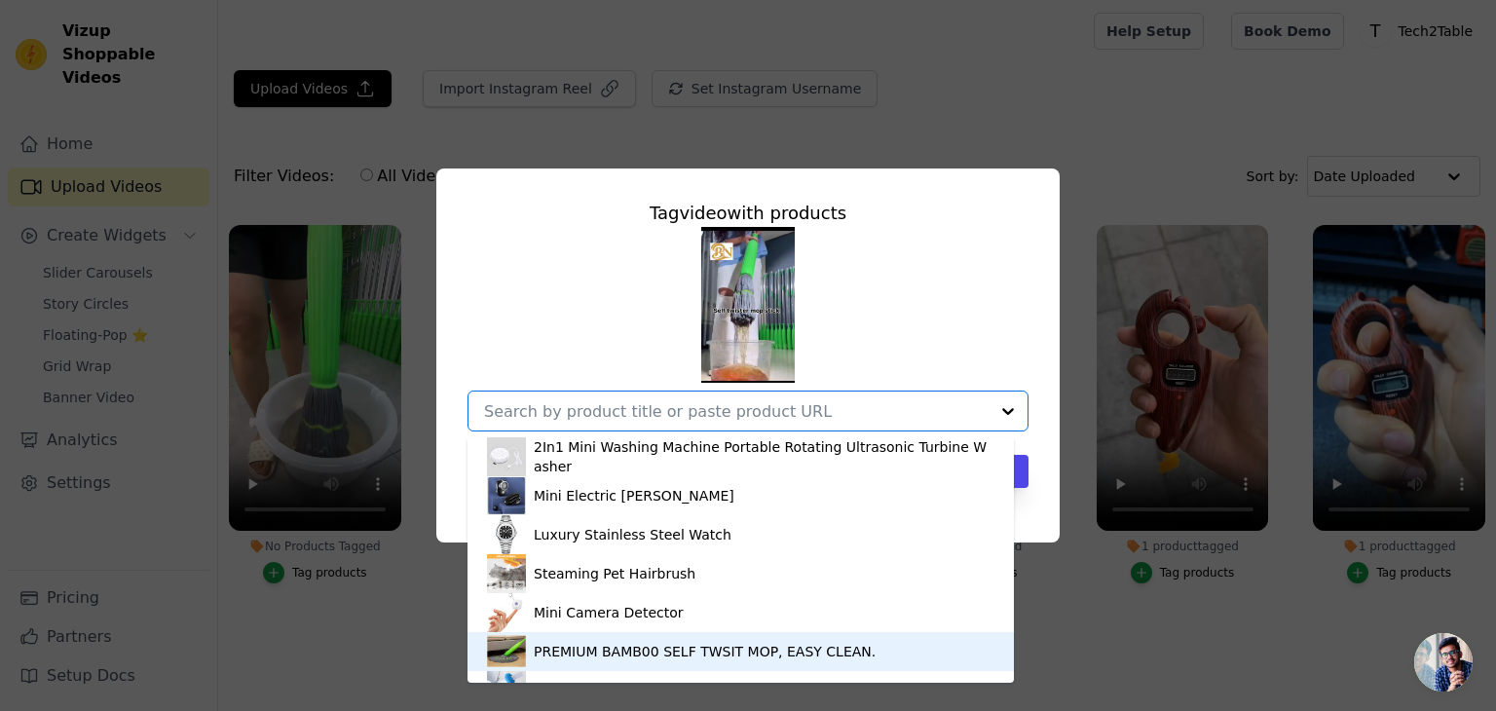
click at [604, 654] on div "PREMIUM BAMB00 SELF TWSIT MOP, EASY CLEAN." at bounding box center [705, 651] width 342 height 19
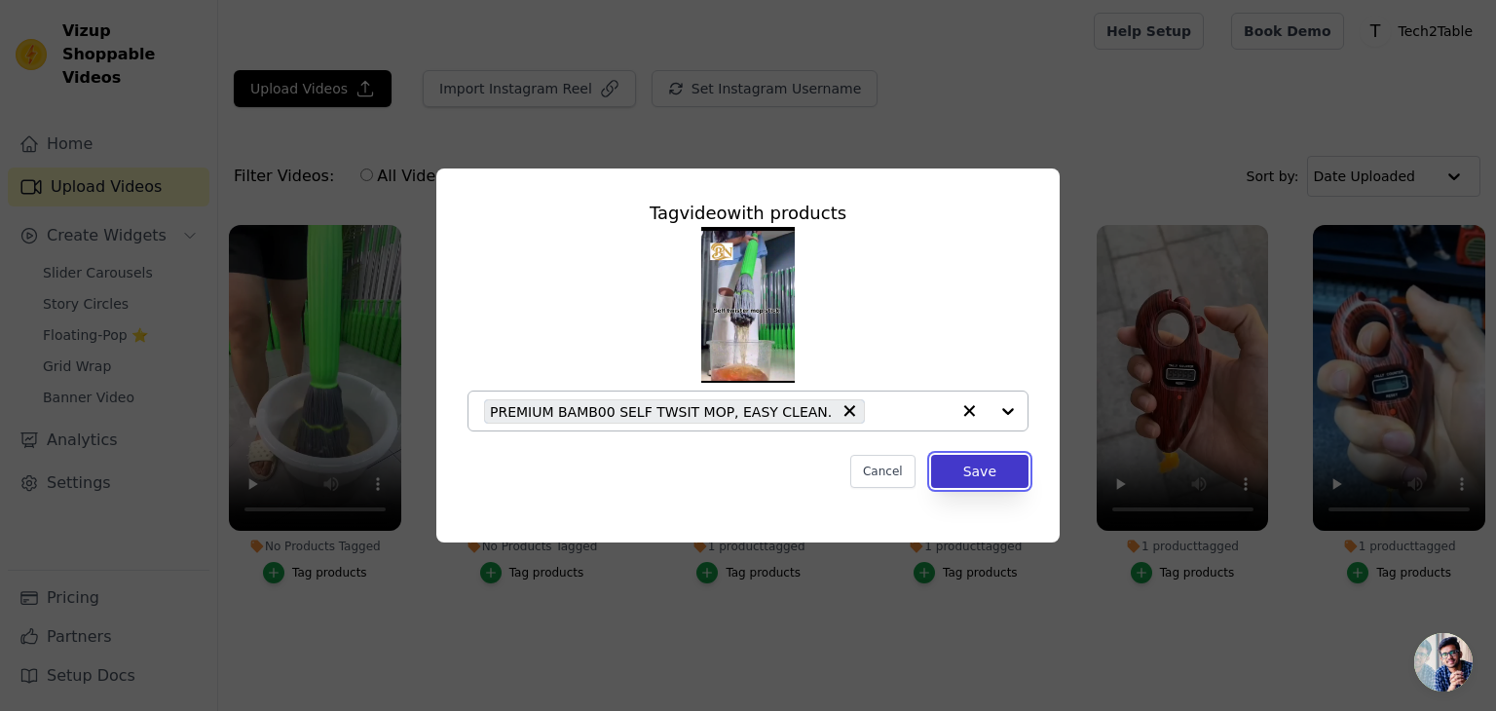
click at [1004, 458] on button "Save" at bounding box center [979, 471] width 97 height 33
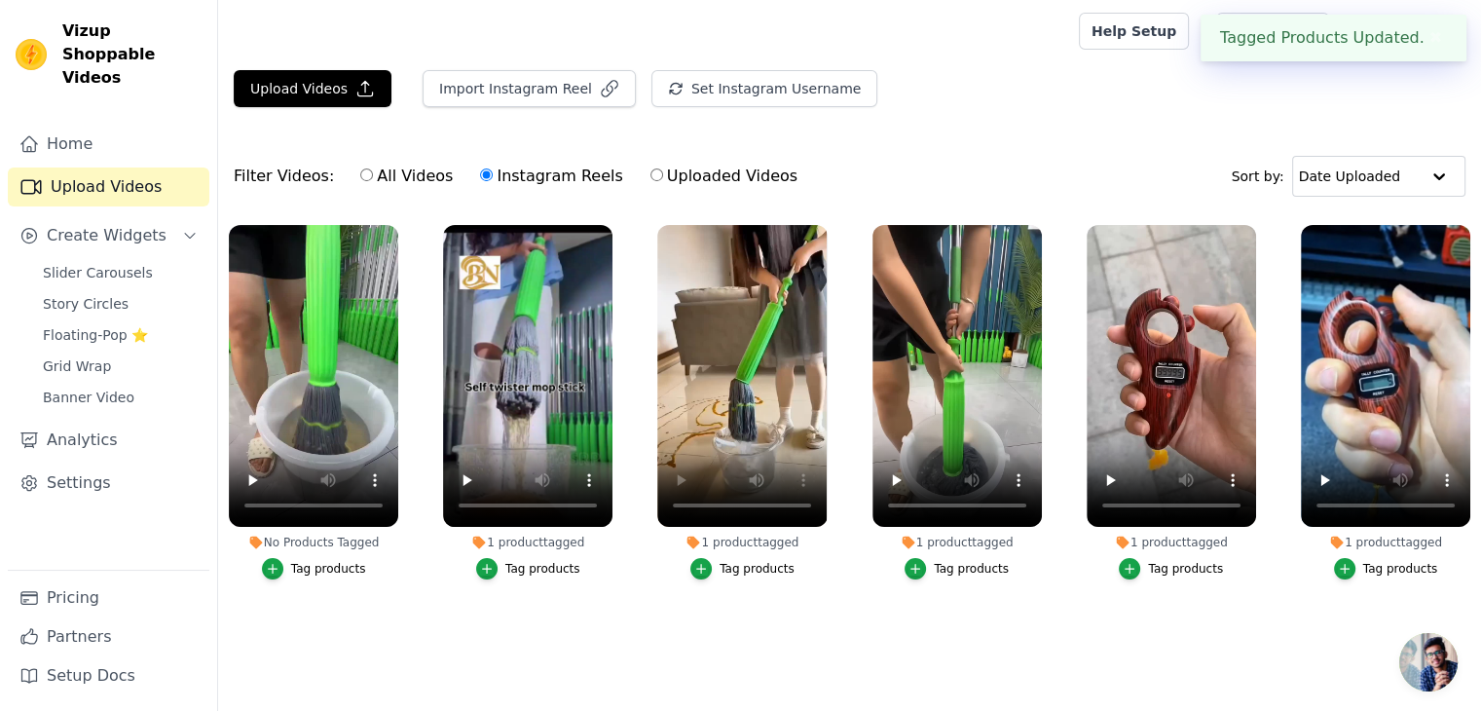
click at [314, 563] on div "Tag products" at bounding box center [328, 569] width 75 height 16
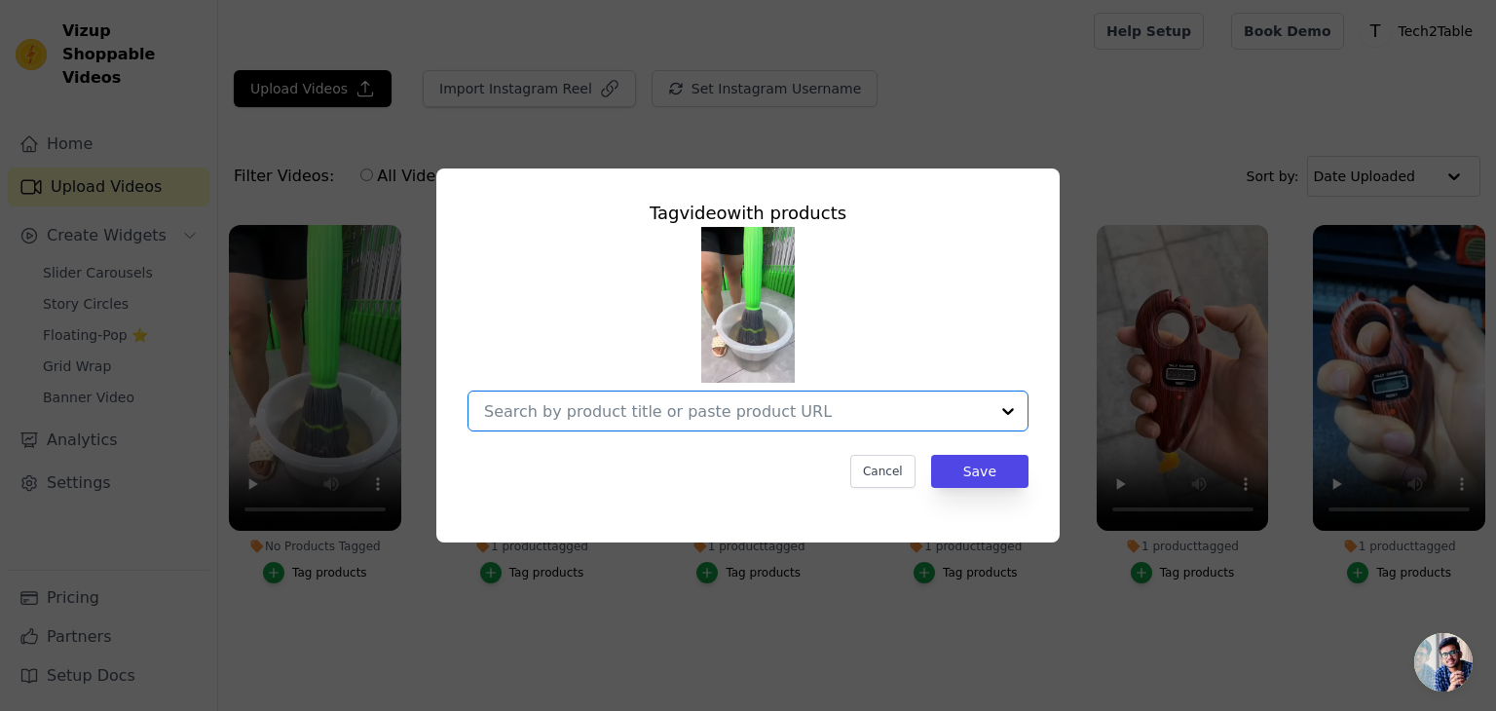
click at [833, 409] on input "No Products Tagged Tag video with products Option undefined, selected. Select i…" at bounding box center [736, 411] width 505 height 19
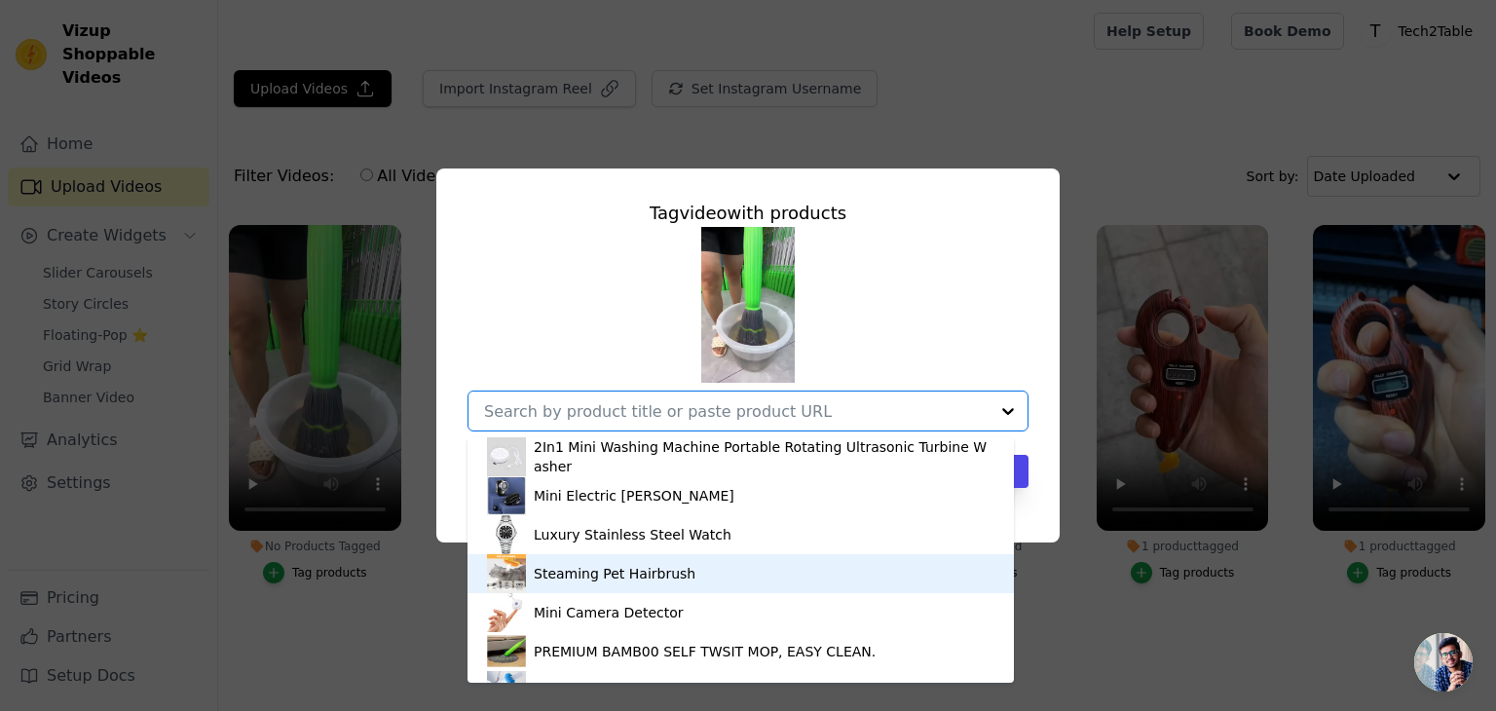
scroll to position [65, 0]
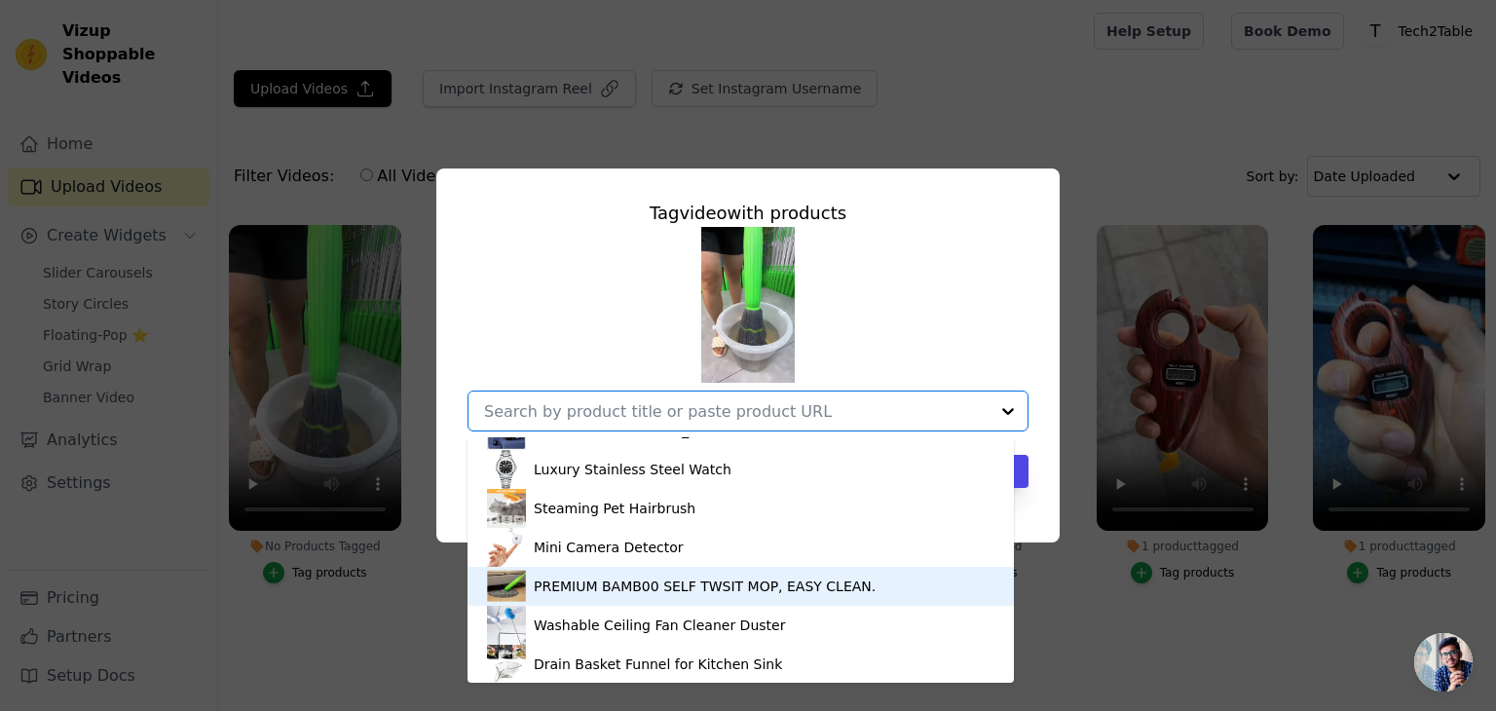
click at [739, 574] on div "PREMIUM BAMB00 SELF TWSIT MOP, EASY CLEAN." at bounding box center [740, 586] width 507 height 39
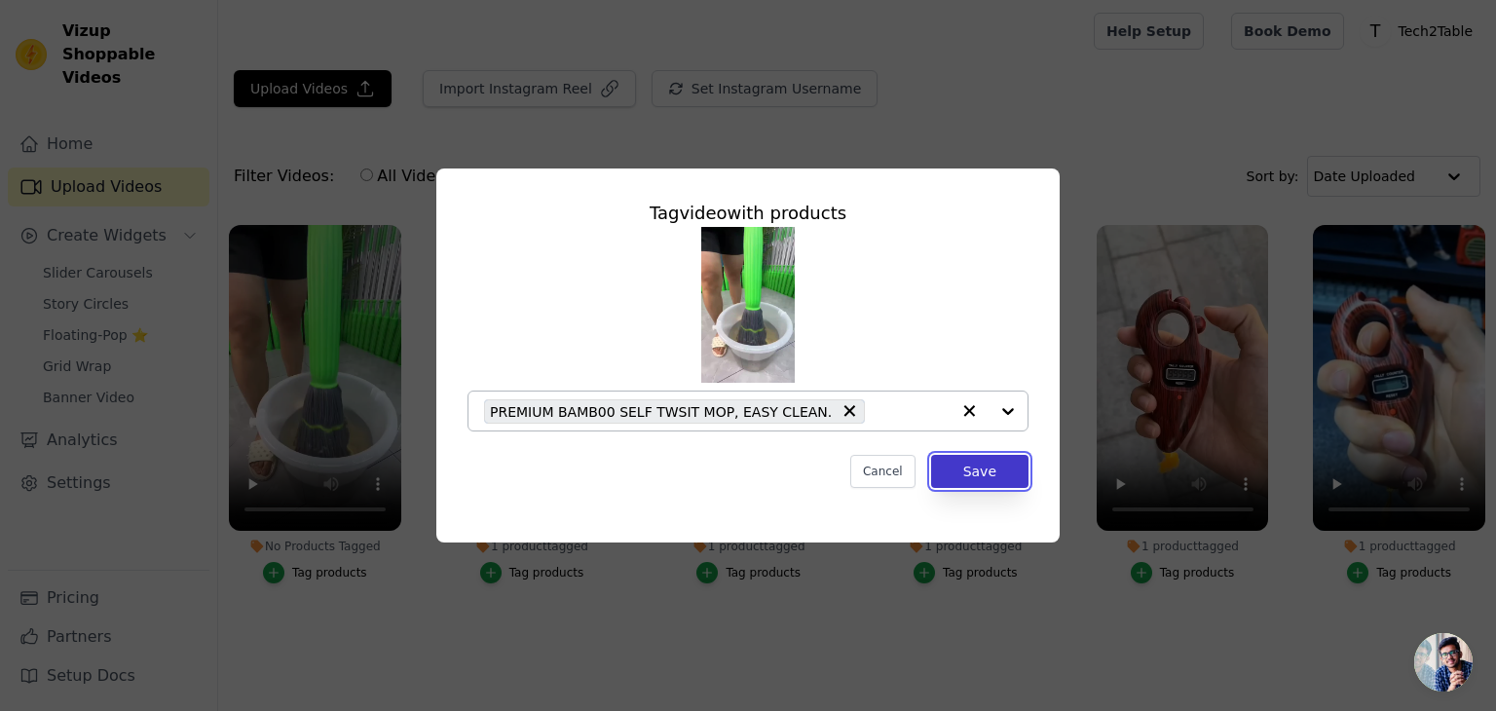
click at [985, 475] on button "Save" at bounding box center [979, 471] width 97 height 33
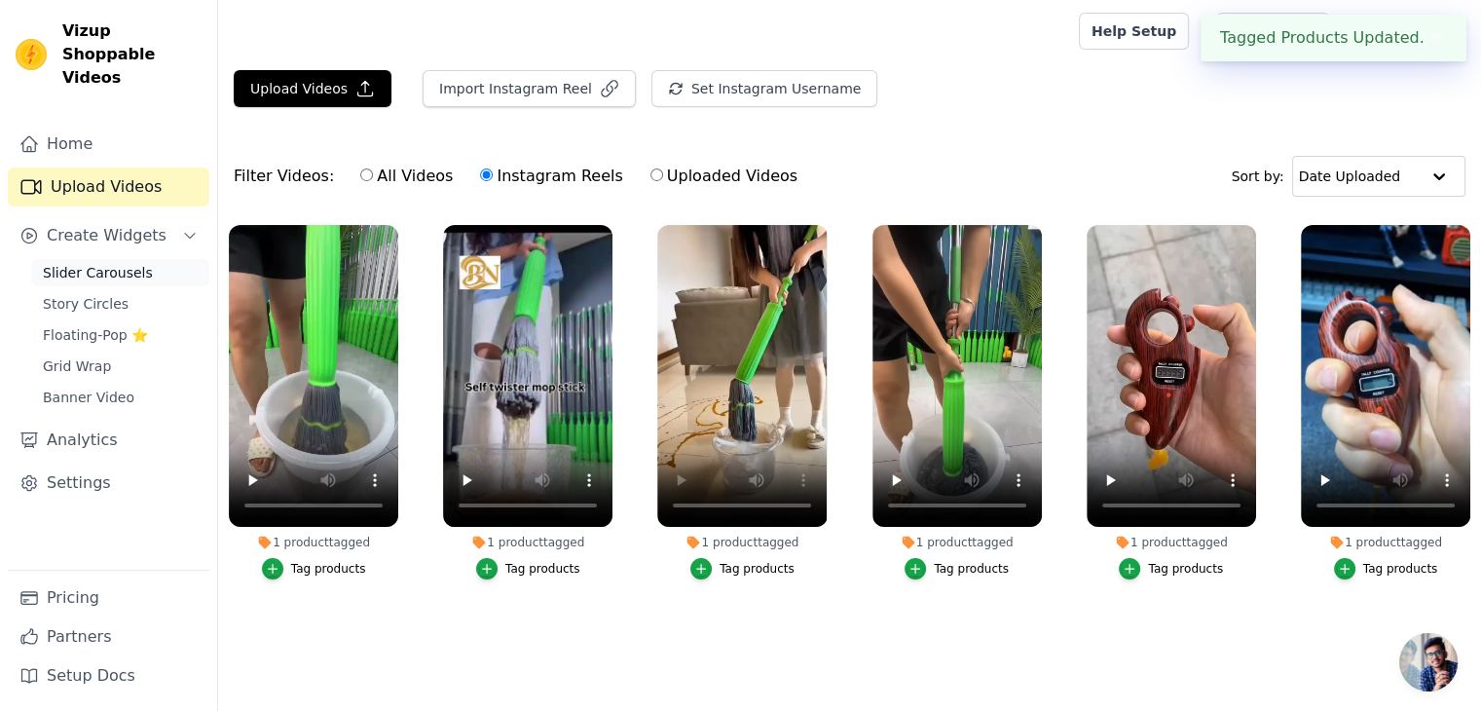
click at [121, 263] on span "Slider Carousels" at bounding box center [98, 272] width 110 height 19
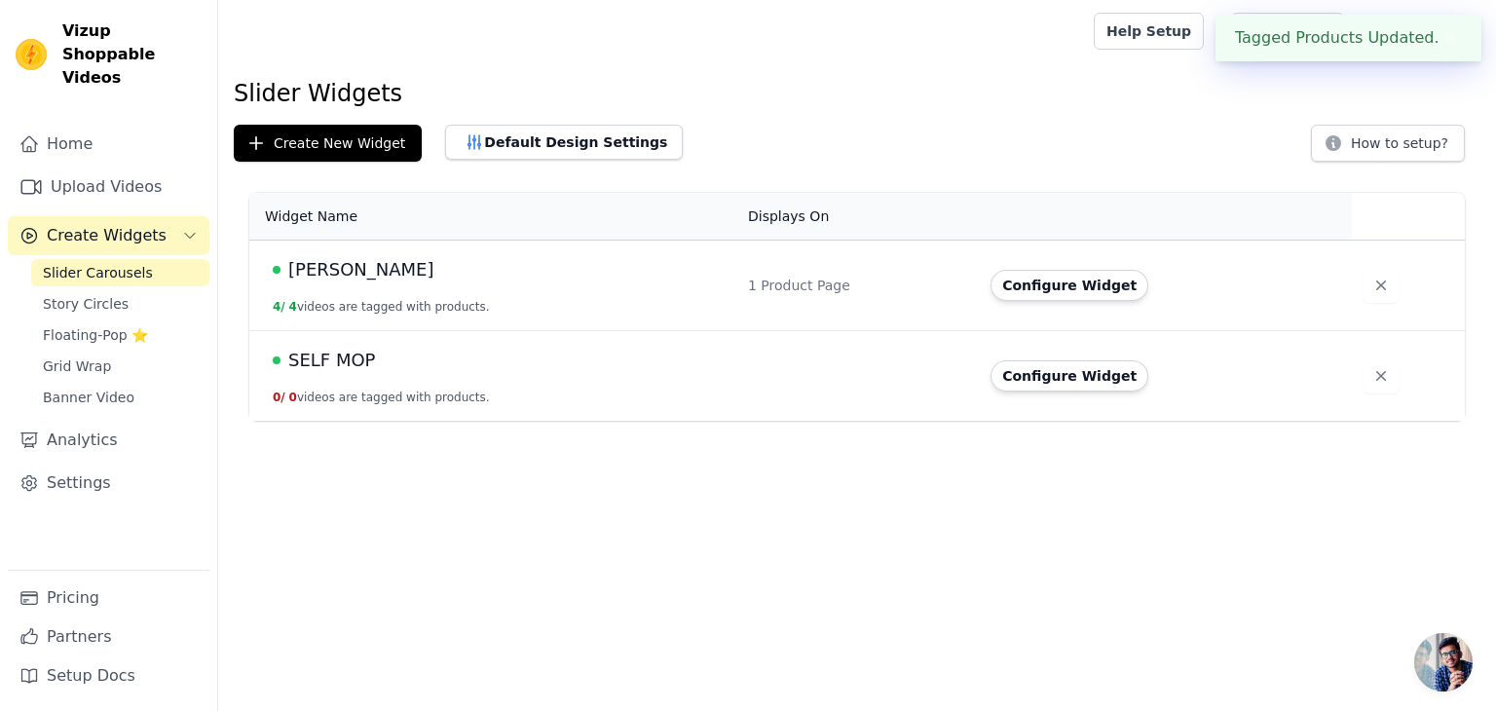
click at [464, 380] on td "SELF MOP 0 / 0 videos are tagged with products." at bounding box center [492, 376] width 487 height 91
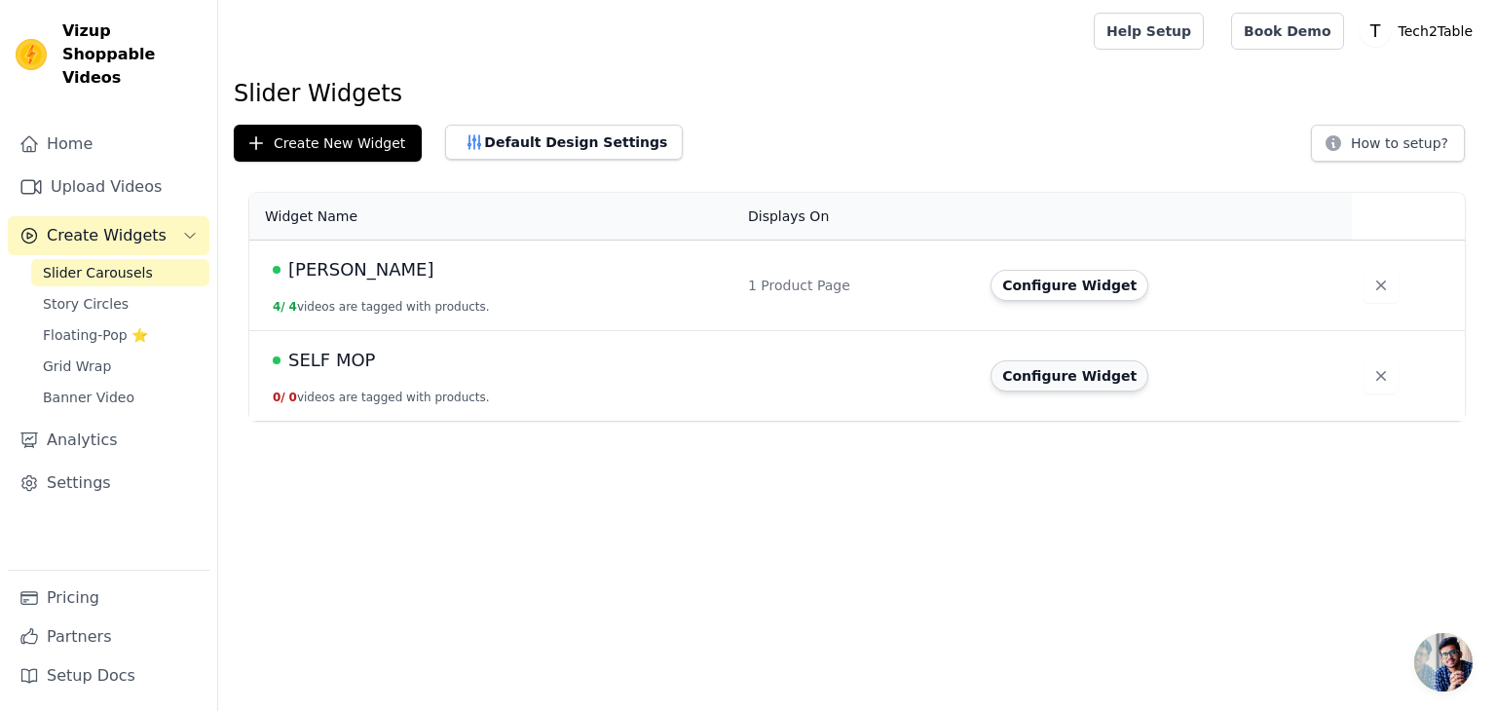
click at [1084, 375] on button "Configure Widget" at bounding box center [1070, 375] width 158 height 31
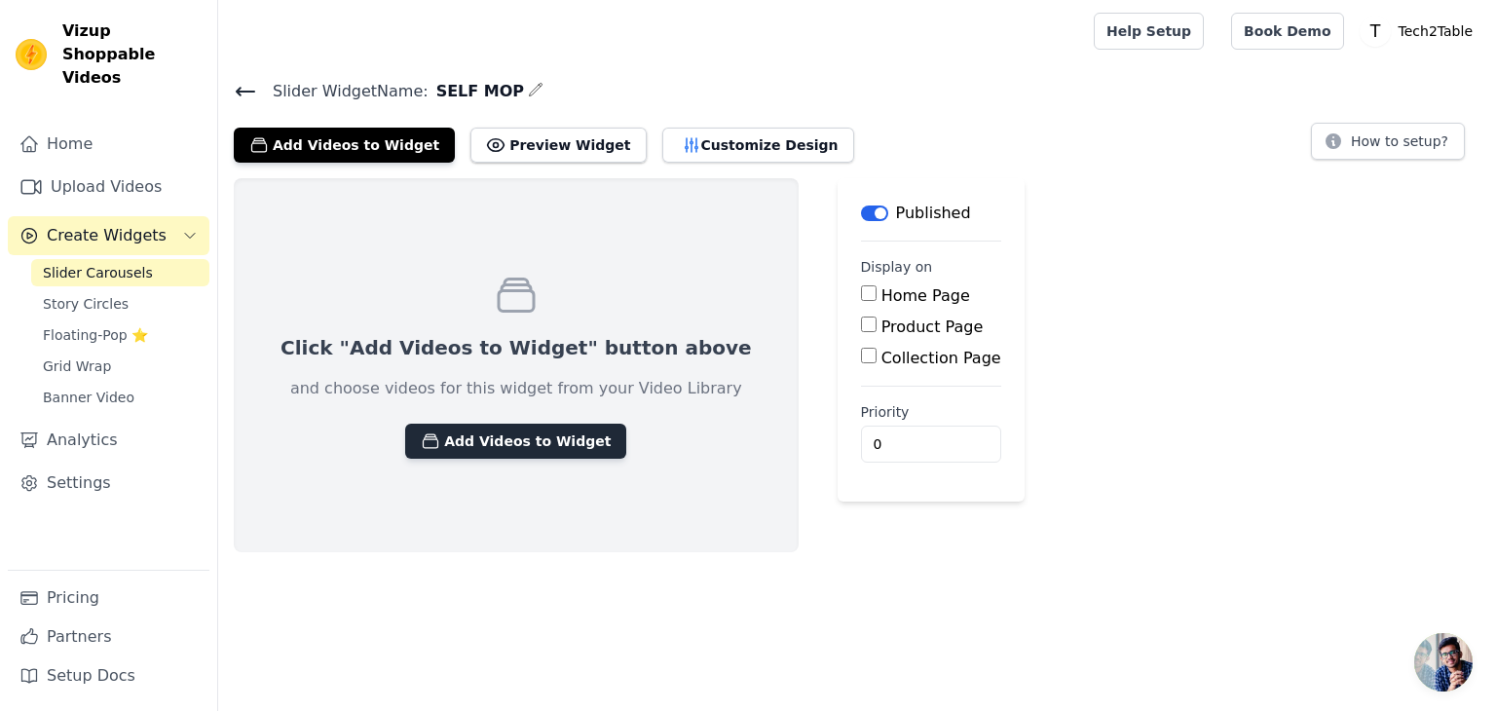
click at [550, 431] on button "Add Videos to Widget" at bounding box center [515, 441] width 221 height 35
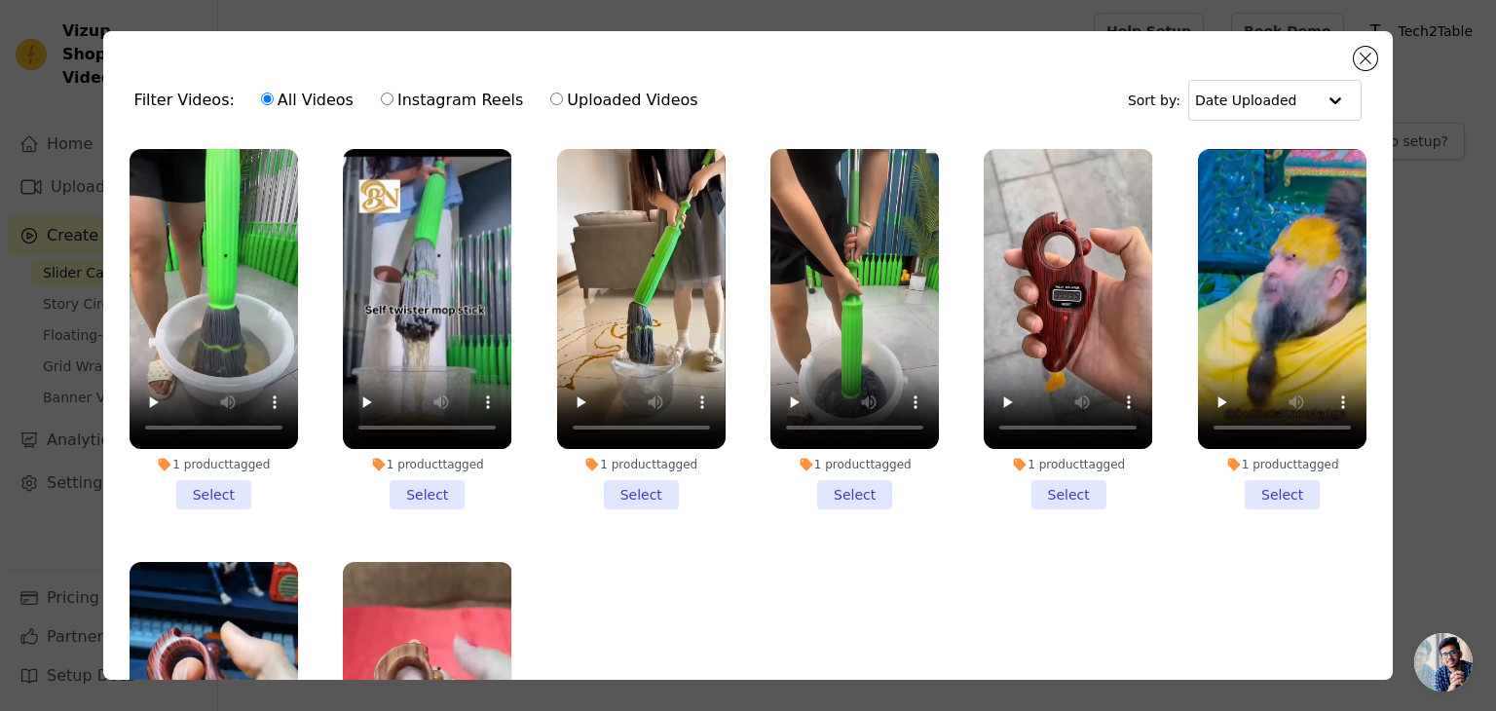
click at [218, 490] on li "1 product tagged Select" at bounding box center [214, 329] width 168 height 360
click at [0, 0] on input "1 product tagged Select" at bounding box center [0, 0] width 0 height 0
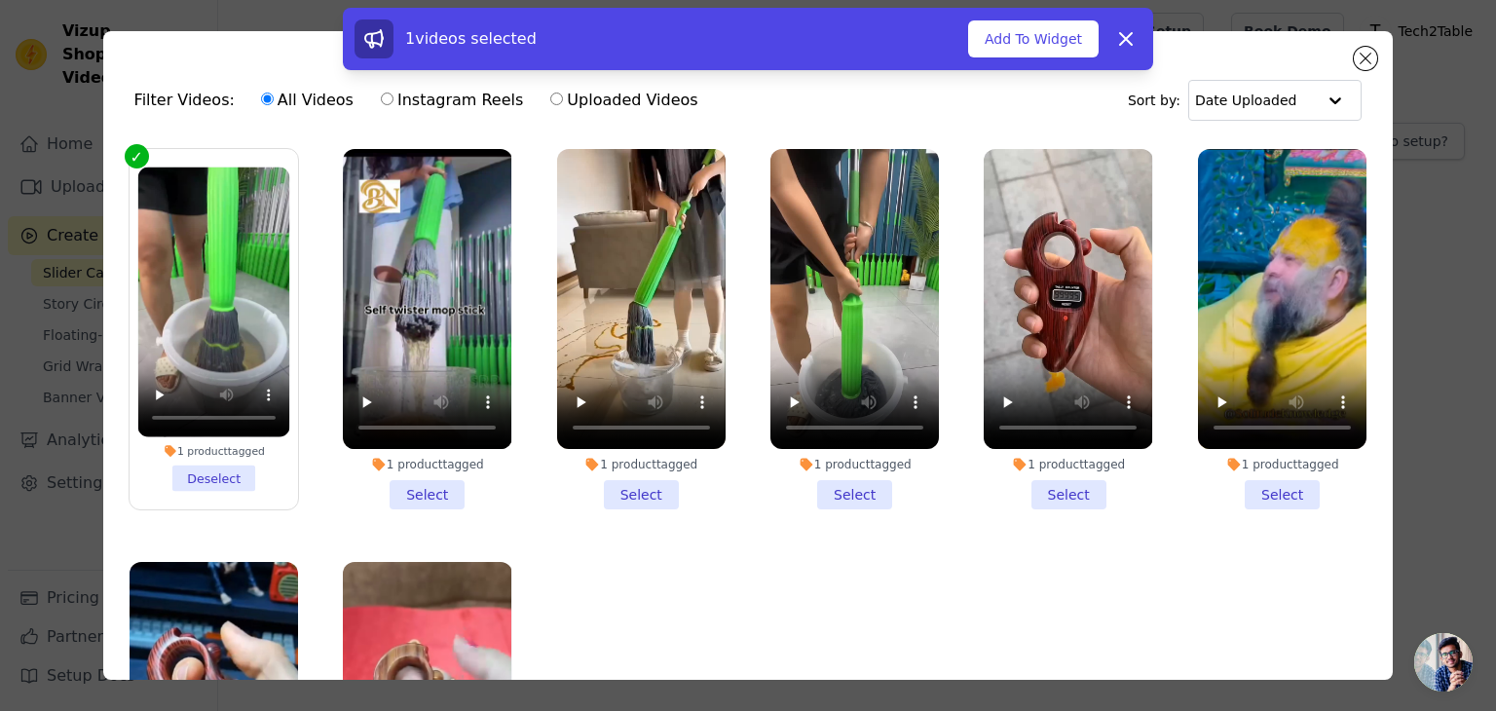
click at [416, 484] on li "1 product tagged Select" at bounding box center [427, 329] width 168 height 360
click at [0, 0] on input "1 product tagged Select" at bounding box center [0, 0] width 0 height 0
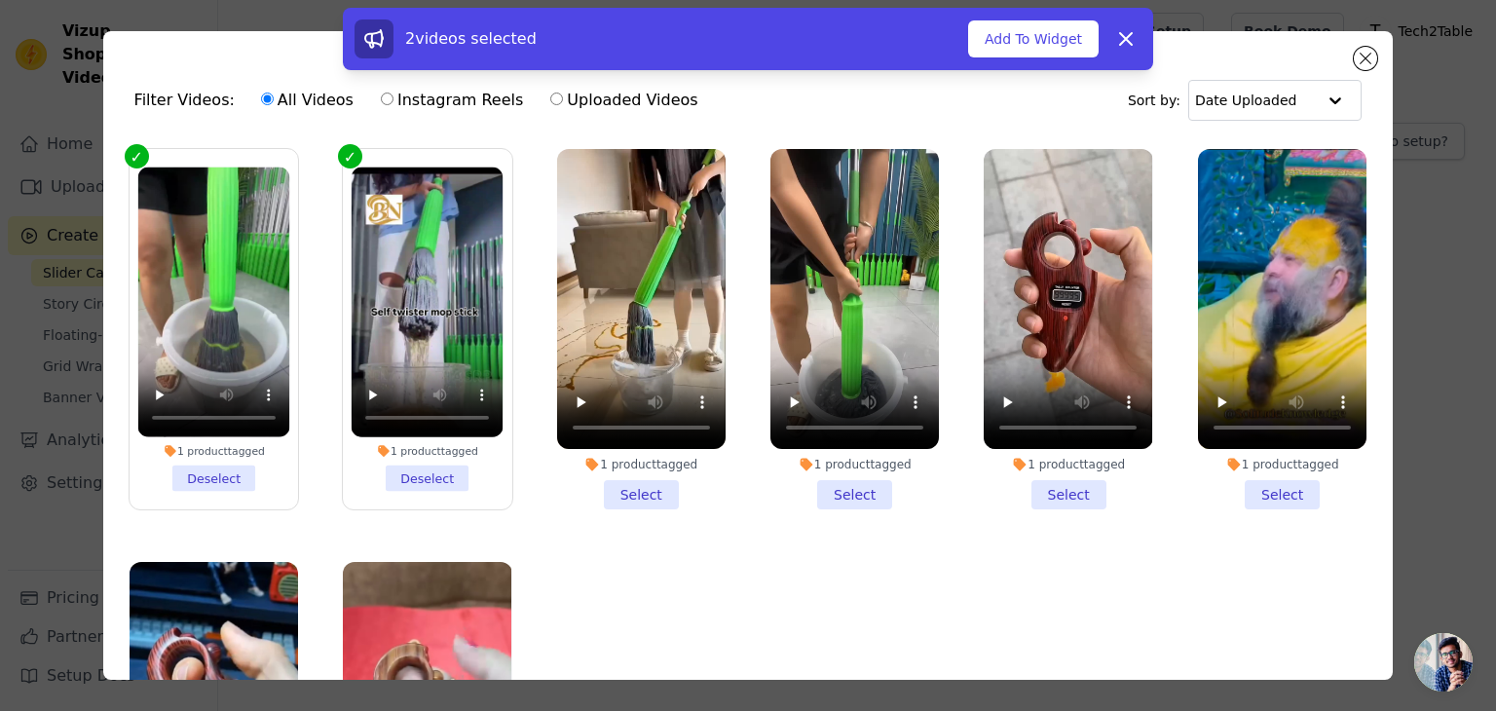
click at [632, 479] on li "1 product tagged Select" at bounding box center [641, 329] width 168 height 360
click at [0, 0] on input "1 product tagged Select" at bounding box center [0, 0] width 0 height 0
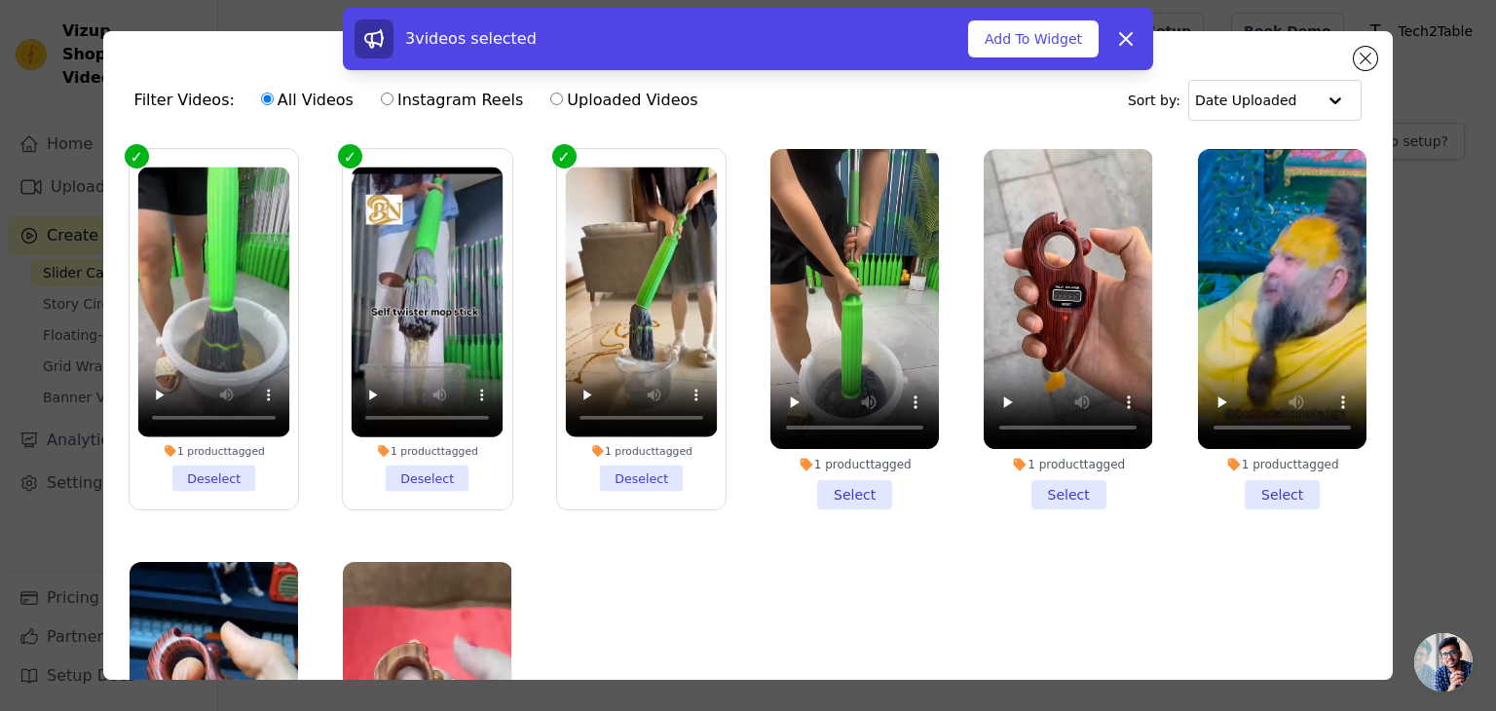
click at [845, 481] on li "1 product tagged Select" at bounding box center [854, 329] width 168 height 360
click at [0, 0] on input "1 product tagged Select" at bounding box center [0, 0] width 0 height 0
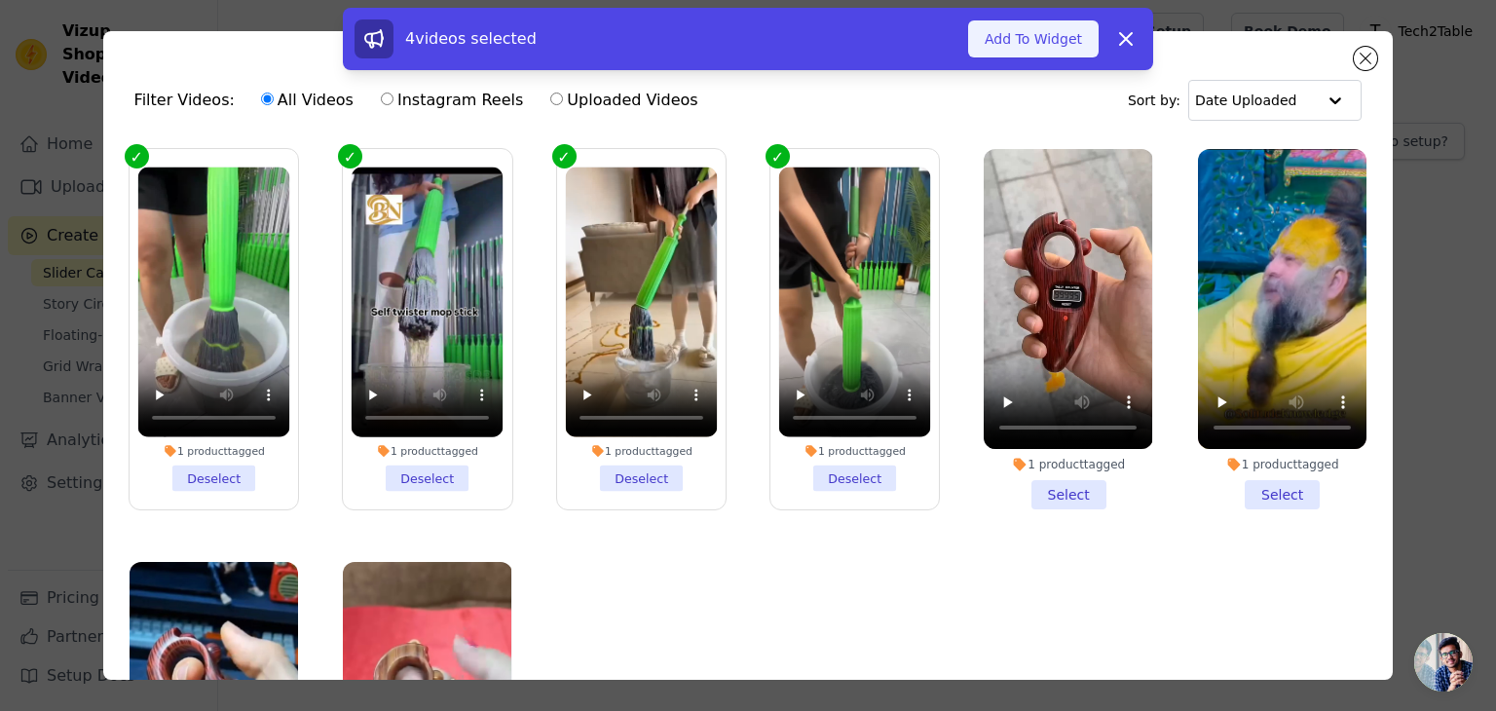
click at [1068, 39] on button "Add To Widget" at bounding box center [1033, 38] width 131 height 37
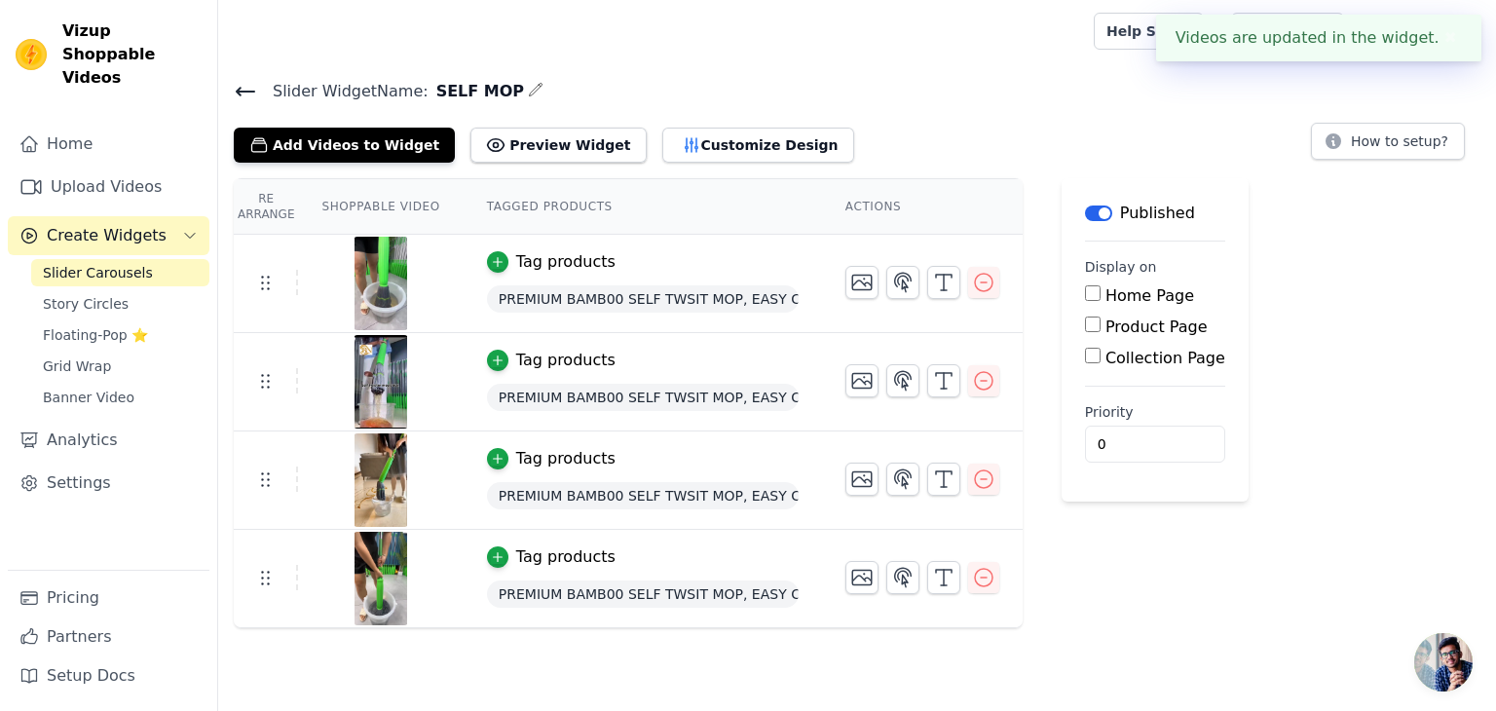
click at [1085, 317] on input "Product Page" at bounding box center [1093, 325] width 16 height 16
checkbox input "true"
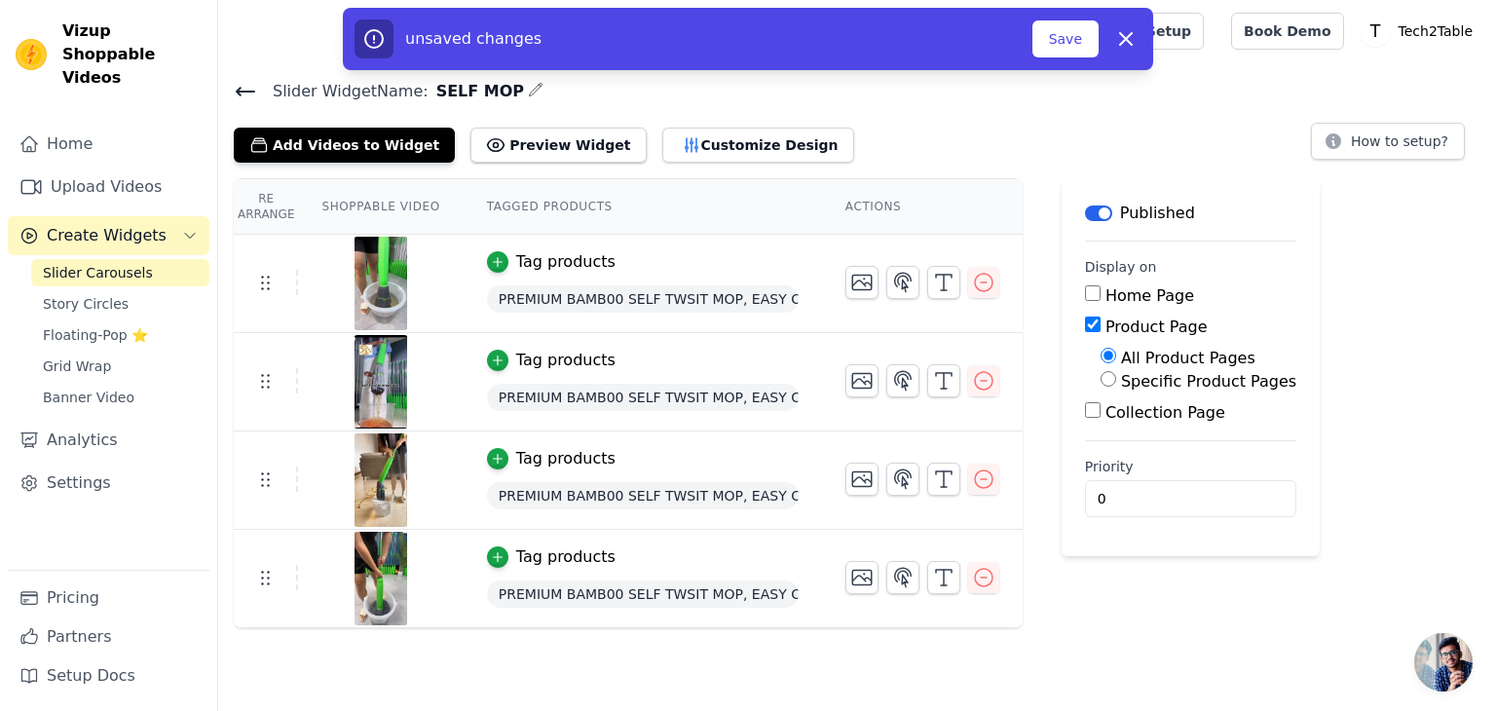
click at [1121, 383] on label "Specific Product Pages" at bounding box center [1208, 381] width 175 height 19
click at [1114, 383] on input "Specific Product Pages" at bounding box center [1109, 379] width 16 height 16
radio input "true"
click at [1123, 422] on button "Select Products" at bounding box center [1166, 425] width 131 height 33
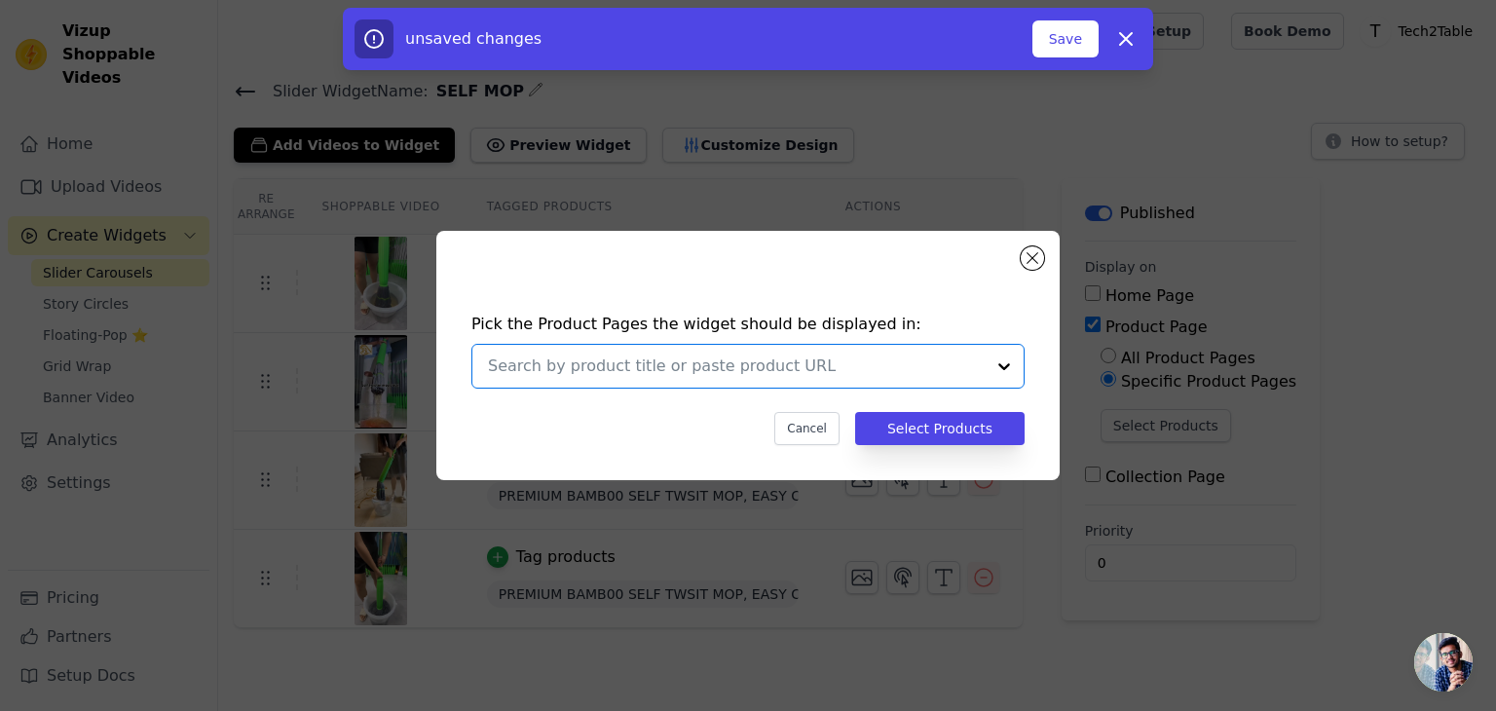
click at [880, 370] on input "text" at bounding box center [736, 366] width 497 height 23
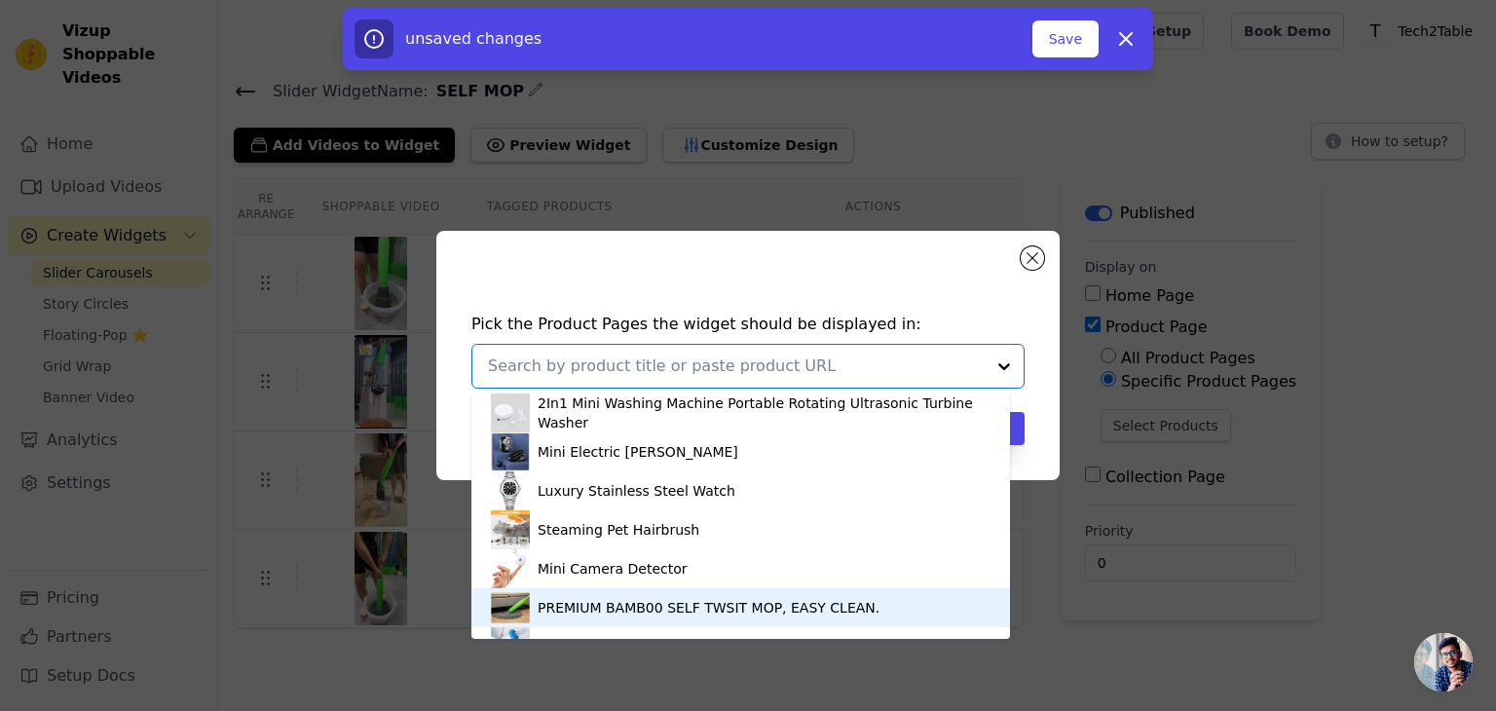
click at [709, 589] on div "PREMIUM BAMB00 SELF TWSIT MOP, EASY CLEAN." at bounding box center [741, 607] width 500 height 39
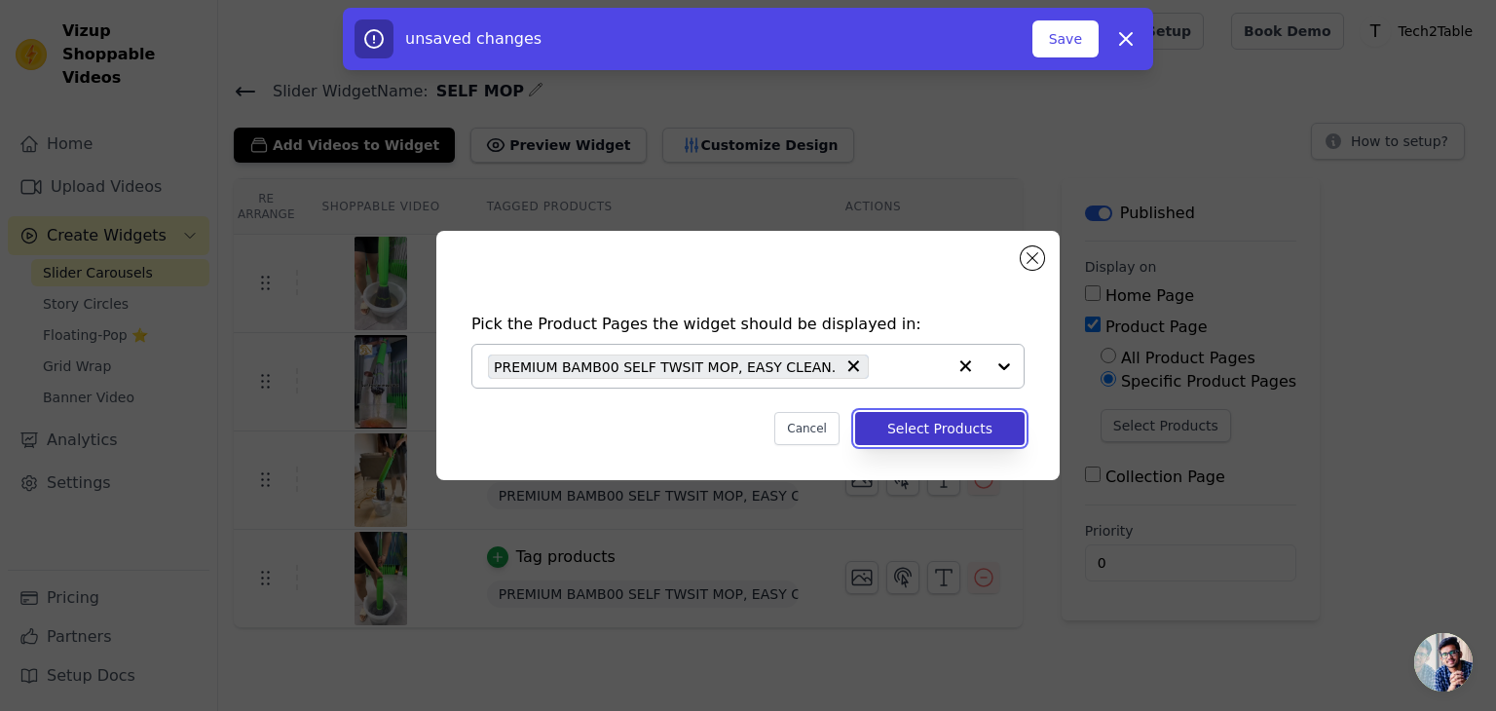
click at [921, 424] on button "Select Products" at bounding box center [939, 428] width 169 height 33
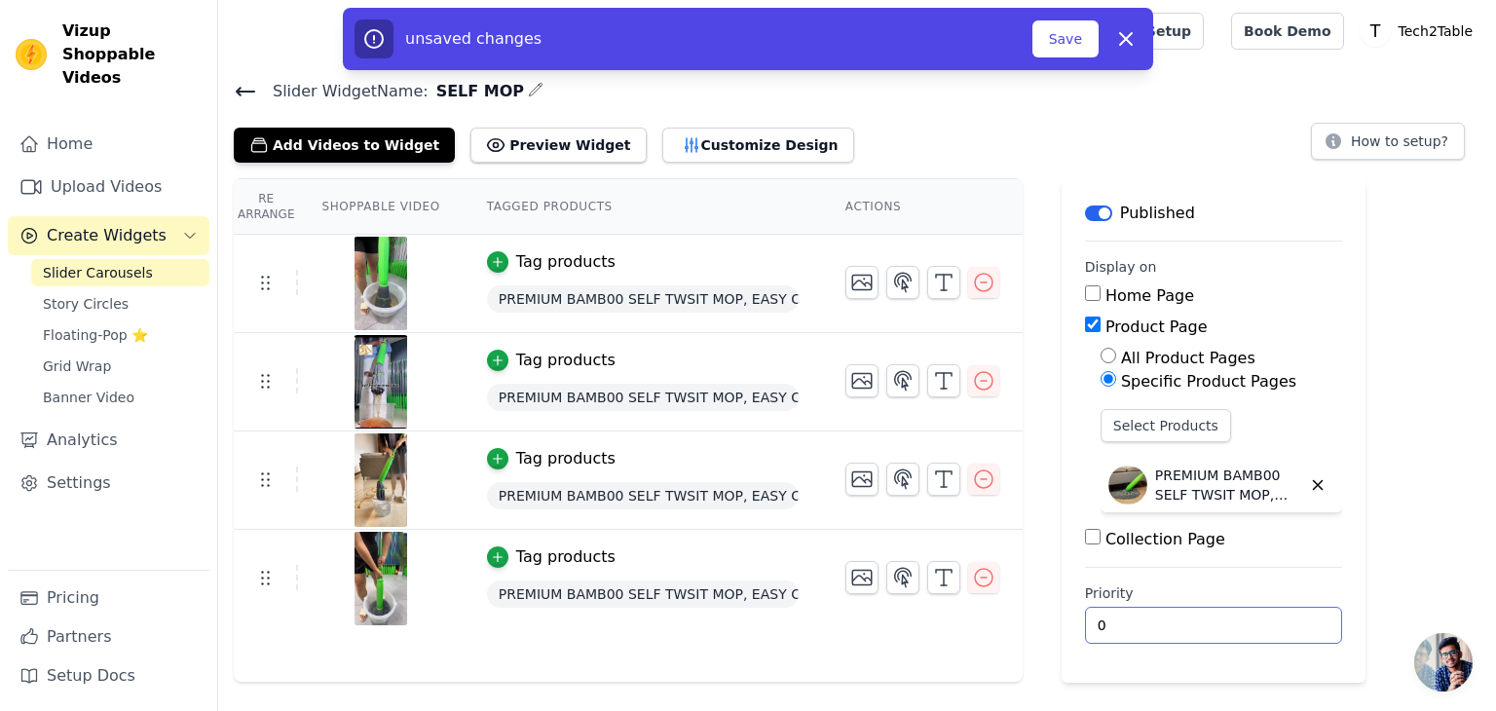
click at [1116, 616] on input "0" at bounding box center [1213, 625] width 257 height 37
type input "4"
type input "0"
click at [1067, 38] on button "Save" at bounding box center [1065, 38] width 66 height 37
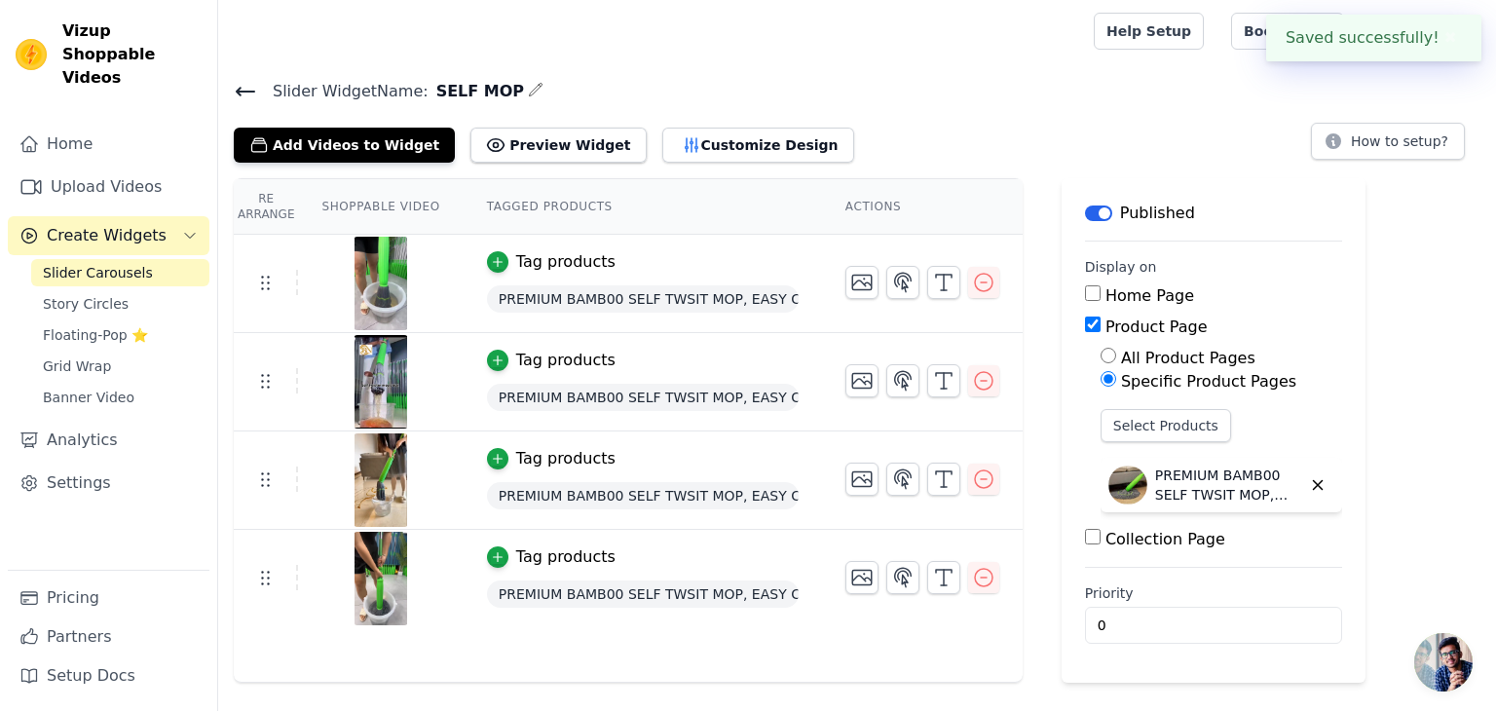
click at [1067, 38] on div at bounding box center [652, 31] width 837 height 62
